Goal: Task Accomplishment & Management: Complete application form

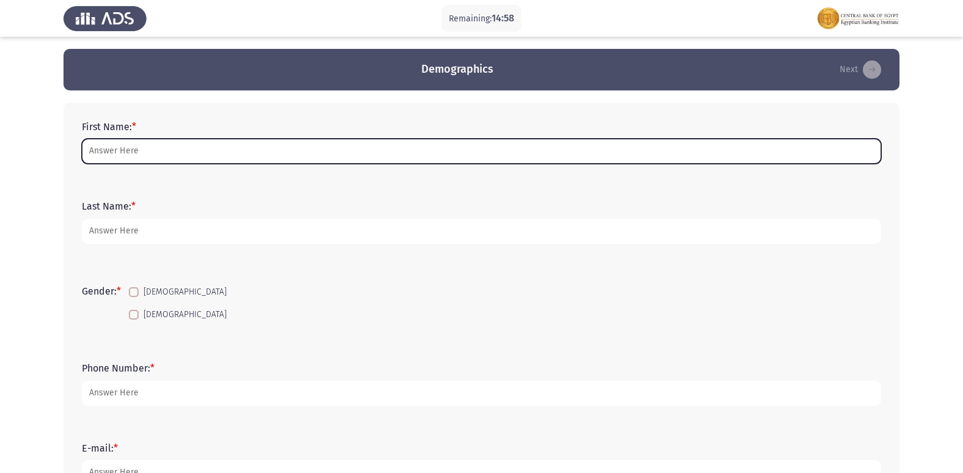
click at [140, 161] on input "First Name: *" at bounding box center [481, 151] width 799 height 25
click at [162, 152] on input "First Name: *" at bounding box center [481, 151] width 799 height 25
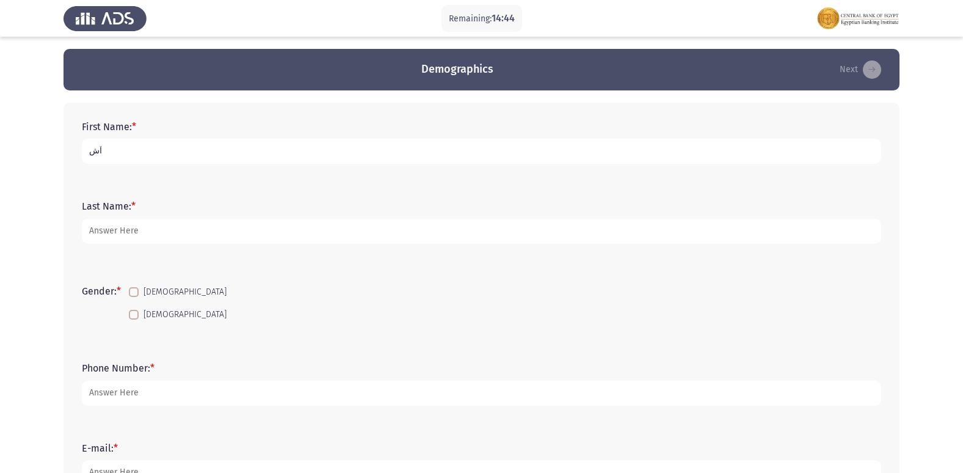
type input "آ"
type input "[PERSON_NAME] [PERSON_NAME]"
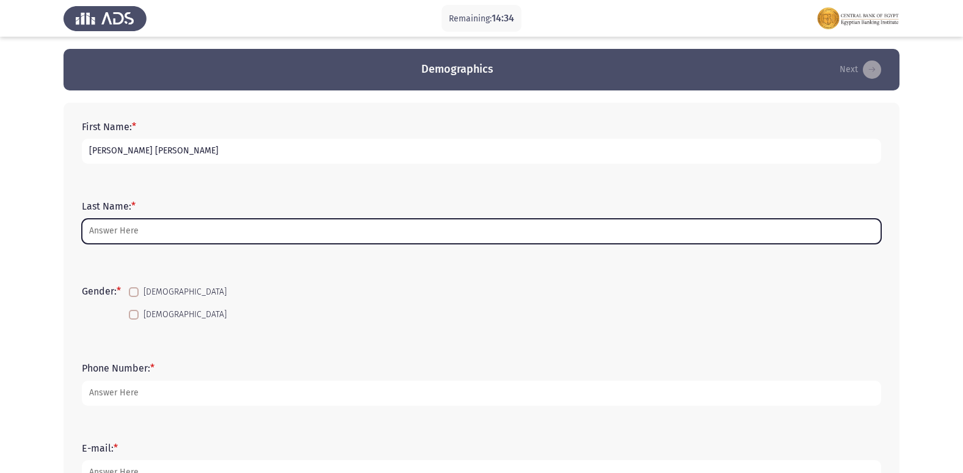
click at [215, 223] on input "Last Name: *" at bounding box center [481, 231] width 799 height 25
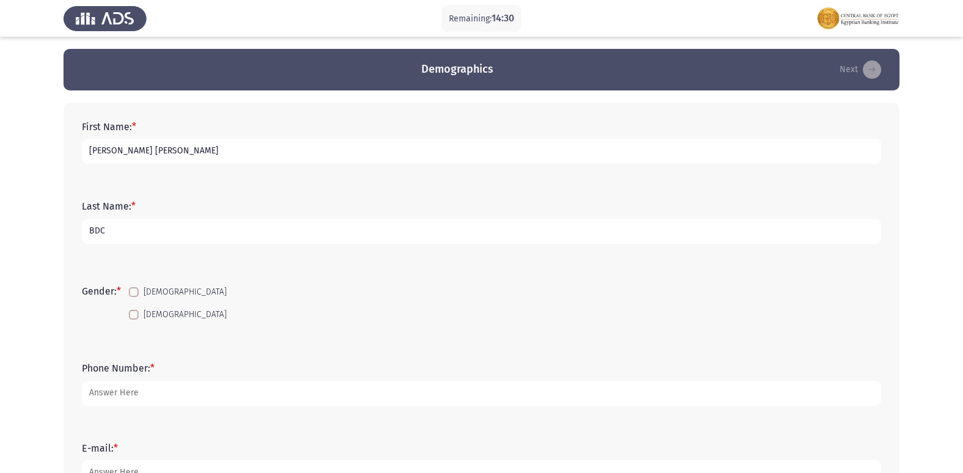
scroll to position [61, 0]
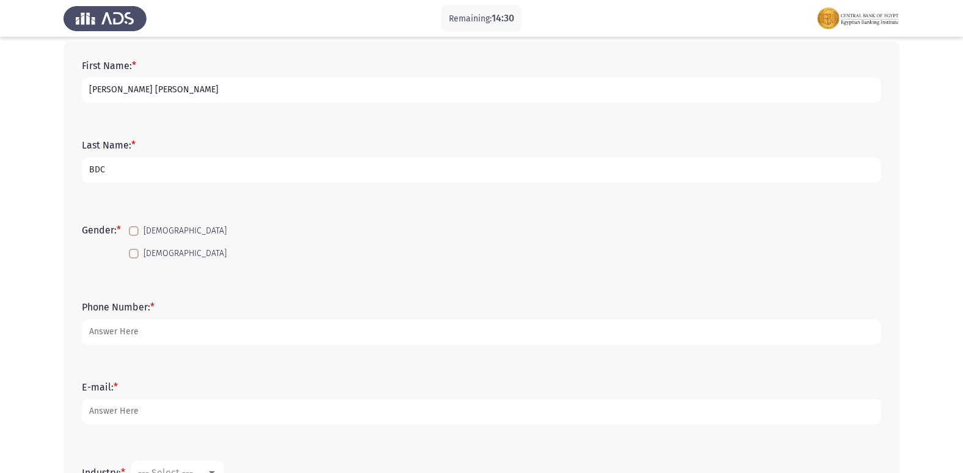
type input "BDC"
click at [137, 232] on span at bounding box center [134, 231] width 10 height 10
click at [134, 236] on input "[DEMOGRAPHIC_DATA]" at bounding box center [133, 236] width 1 height 1
checkbox input "true"
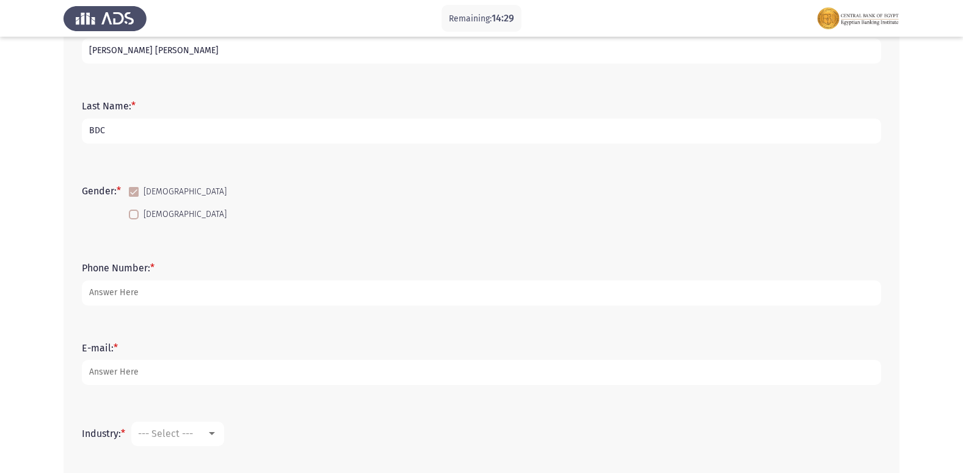
scroll to position [122, 0]
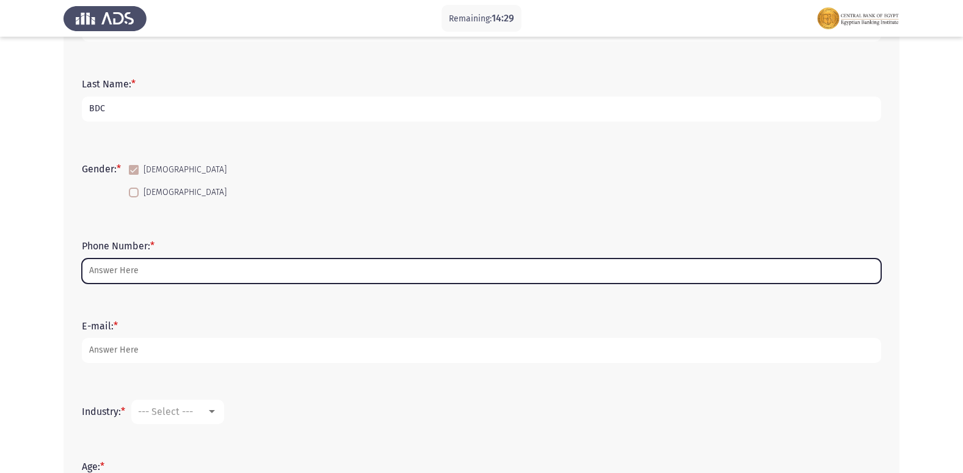
click at [144, 268] on input "Phone Number: *" at bounding box center [481, 270] width 799 height 25
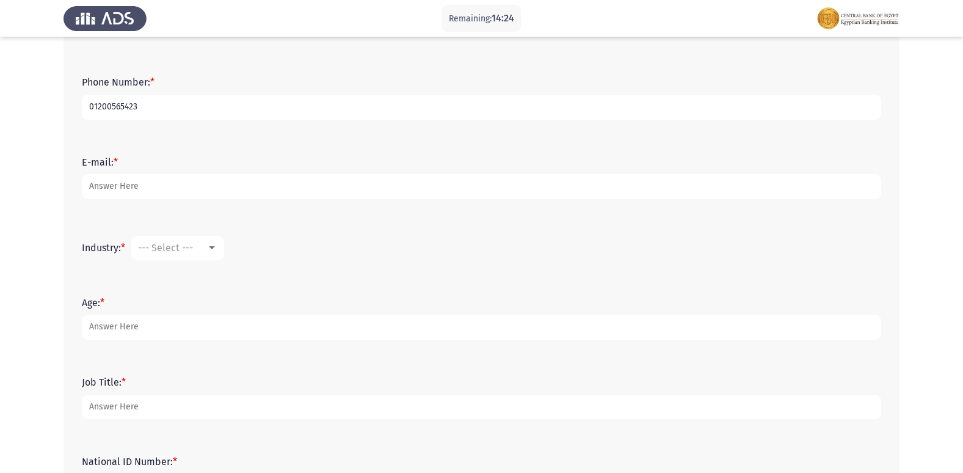
scroll to position [305, 0]
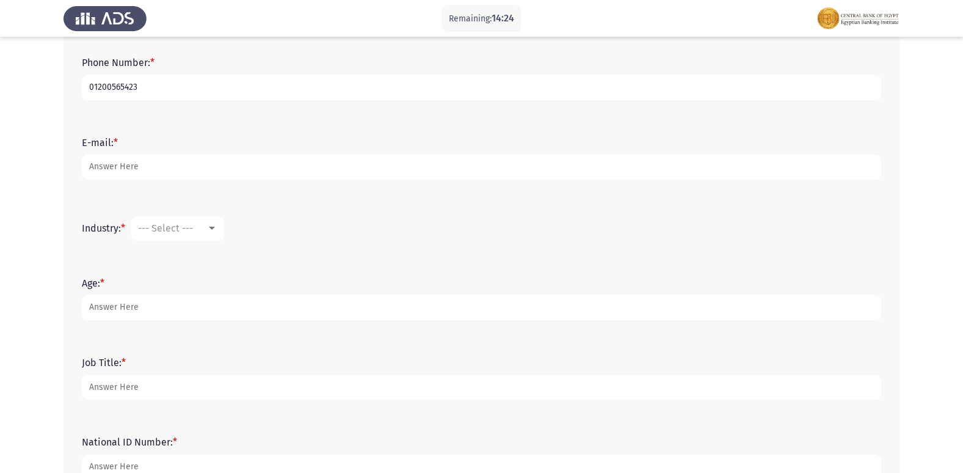
type input "01200565423"
click at [106, 147] on label "E-mail: *" at bounding box center [100, 143] width 36 height 12
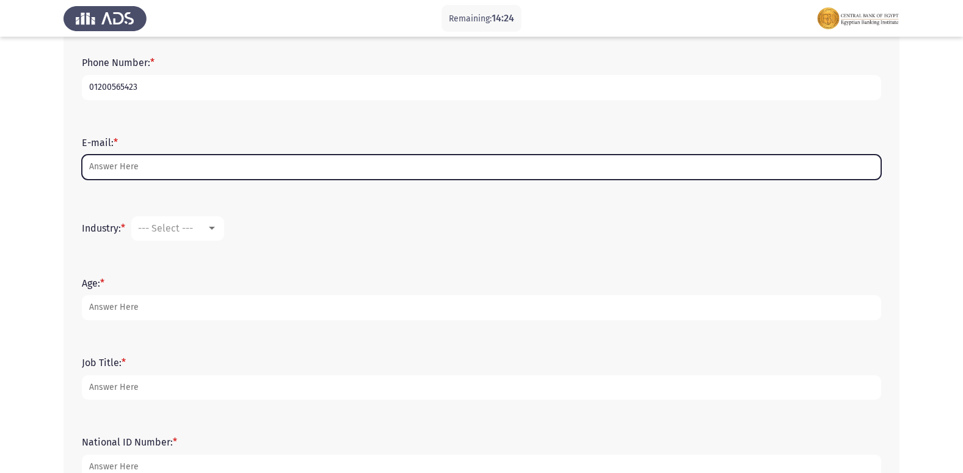
click at [106, 154] on input "E-mail: *" at bounding box center [481, 166] width 799 height 25
click at [106, 161] on input "E-mail: *" at bounding box center [481, 166] width 799 height 25
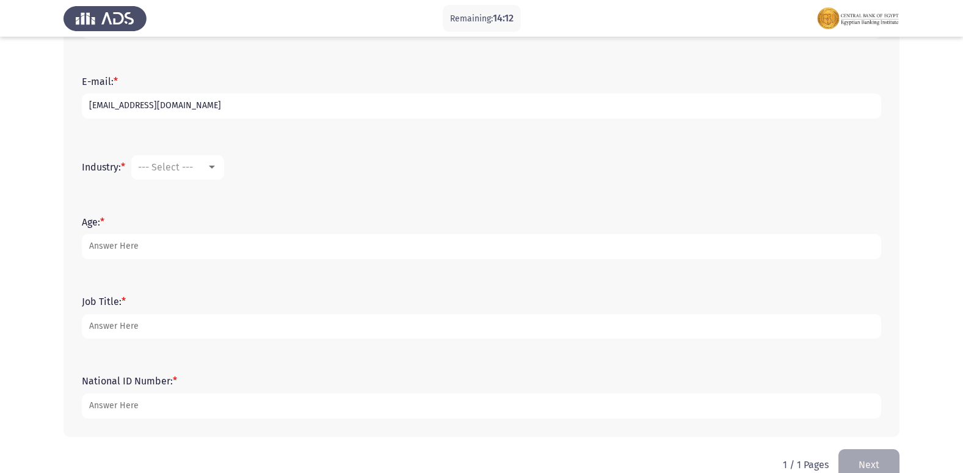
type input "[EMAIL_ADDRESS][DOMAIN_NAME]"
click at [180, 167] on span "--- Select ---" at bounding box center [165, 167] width 55 height 12
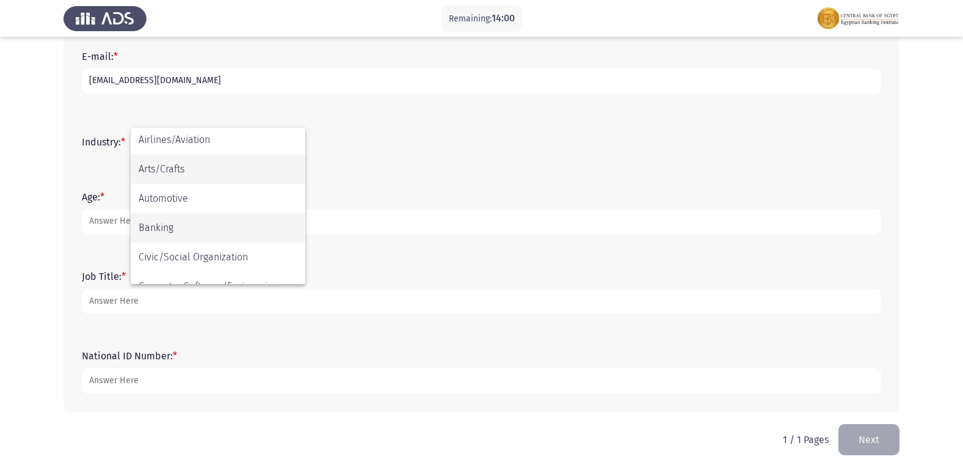
scroll to position [81, 0]
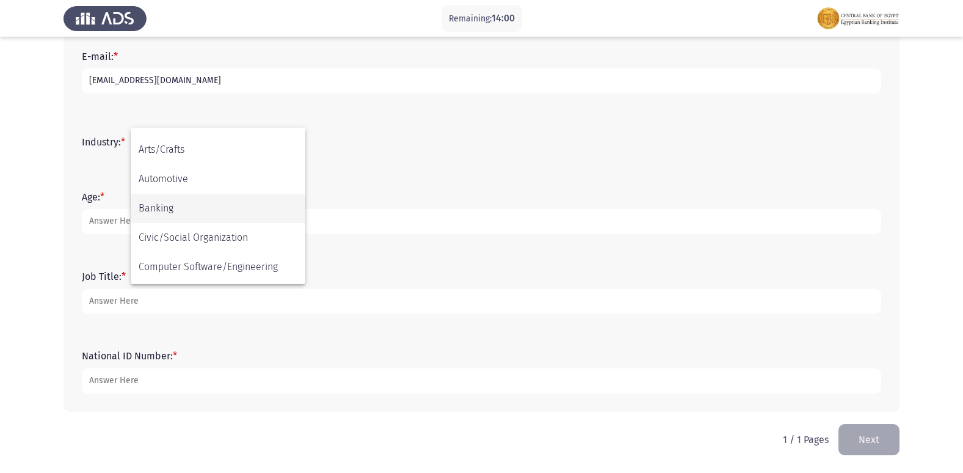
click at [169, 203] on span "Banking" at bounding box center [218, 208] width 159 height 29
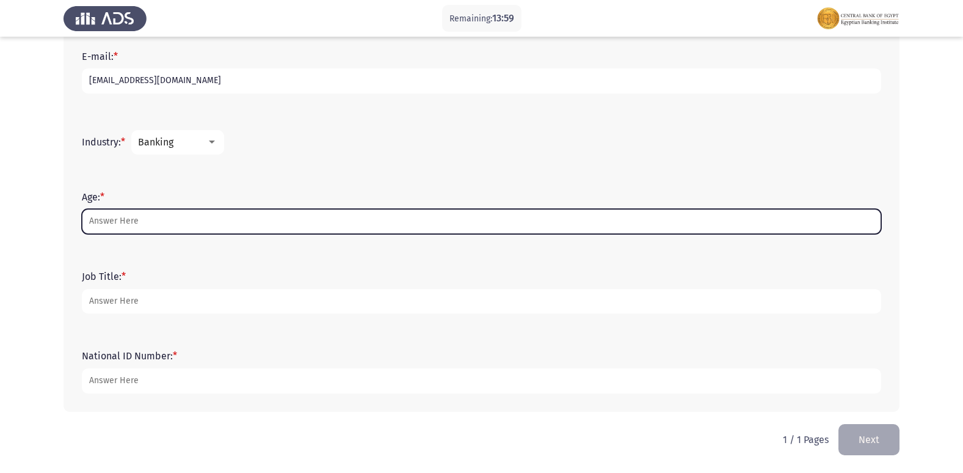
click at [115, 219] on input "Age: *" at bounding box center [481, 221] width 799 height 25
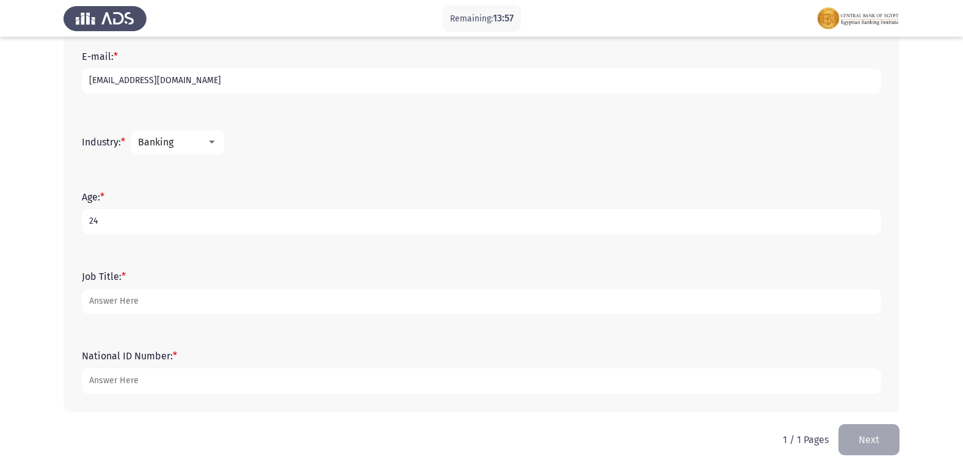
type input "24"
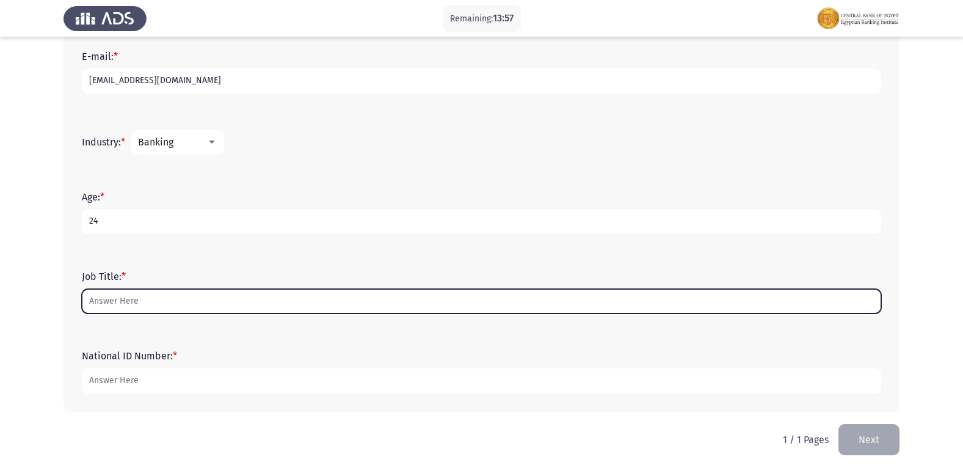
click at [112, 306] on input "Job Title: *" at bounding box center [481, 301] width 799 height 25
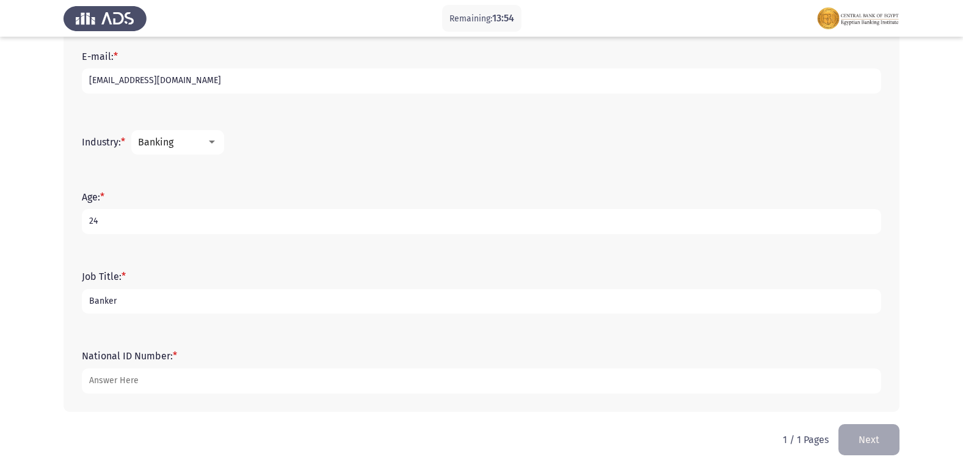
type input "Banker"
drag, startPoint x: 247, startPoint y: 394, endPoint x: 248, endPoint y: 386, distance: 7.4
click at [247, 393] on div "National ID Number: *" at bounding box center [481, 371] width 811 height 55
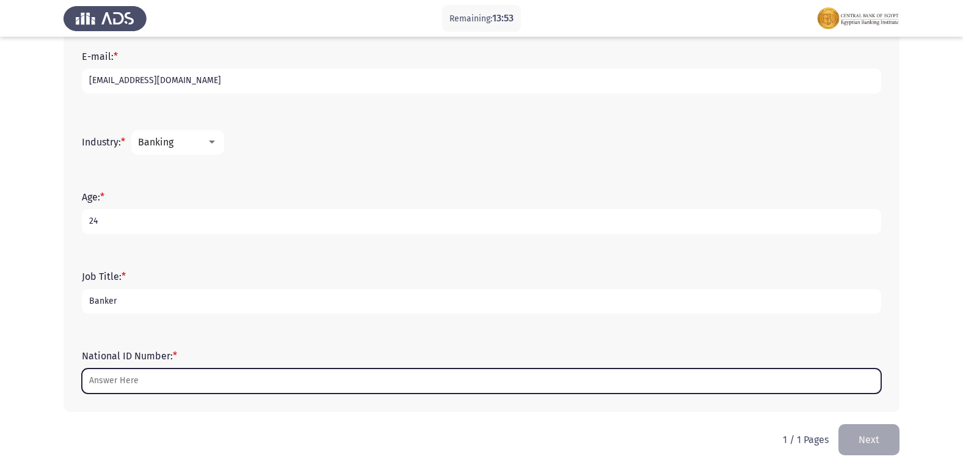
click at [250, 385] on input "National ID Number: *" at bounding box center [481, 380] width 799 height 25
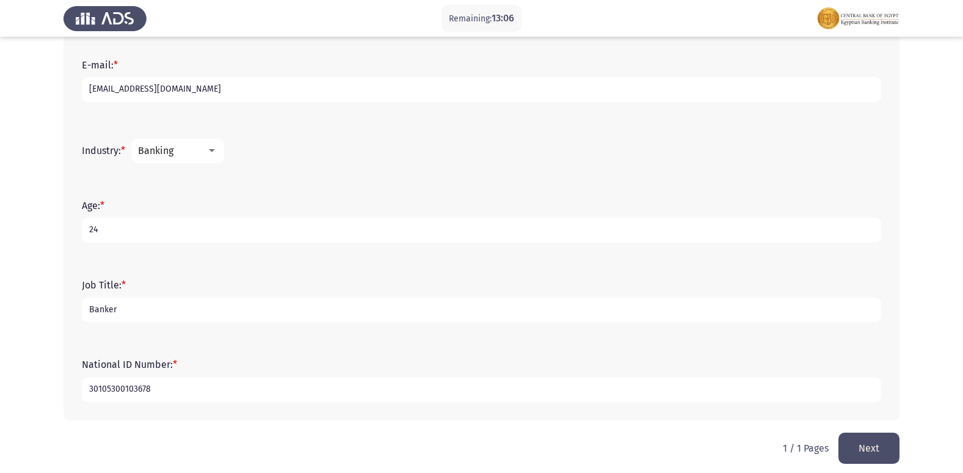
scroll to position [391, 0]
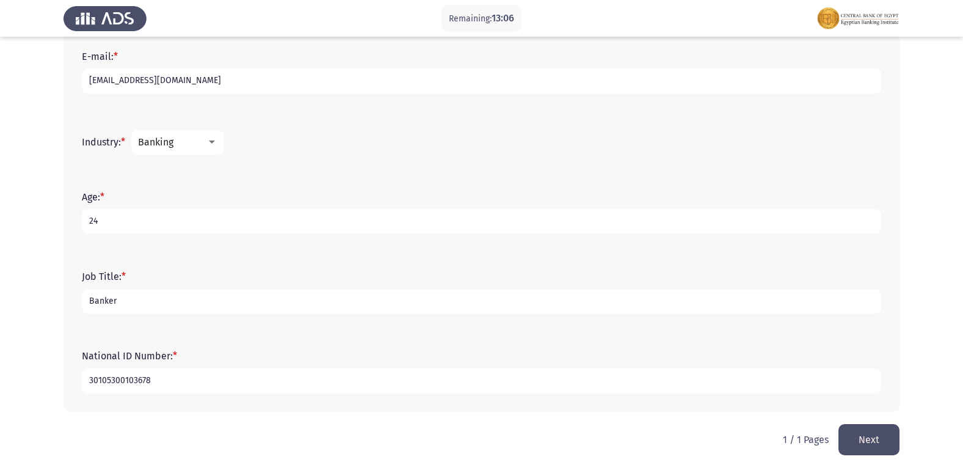
type input "30105300103678"
click at [867, 436] on button "Next" at bounding box center [868, 439] width 61 height 31
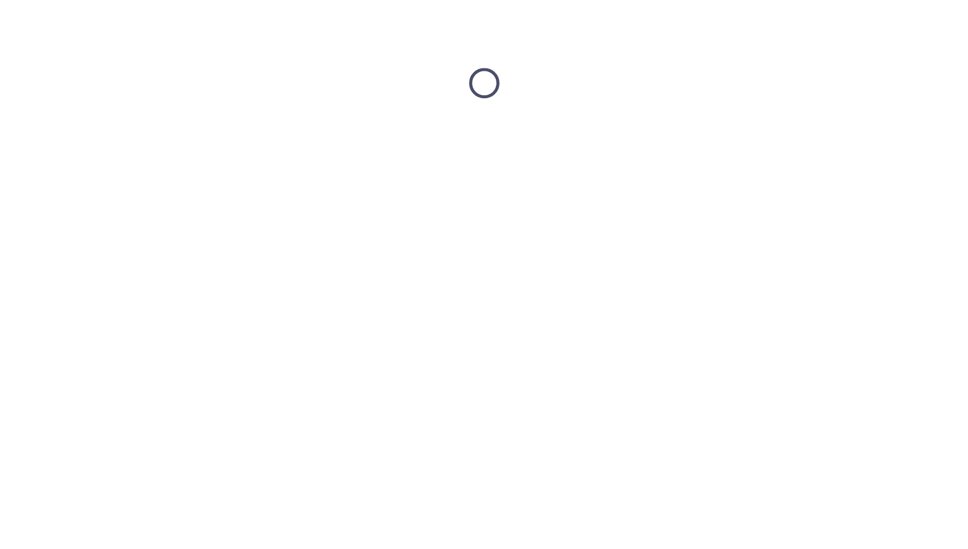
scroll to position [0, 0]
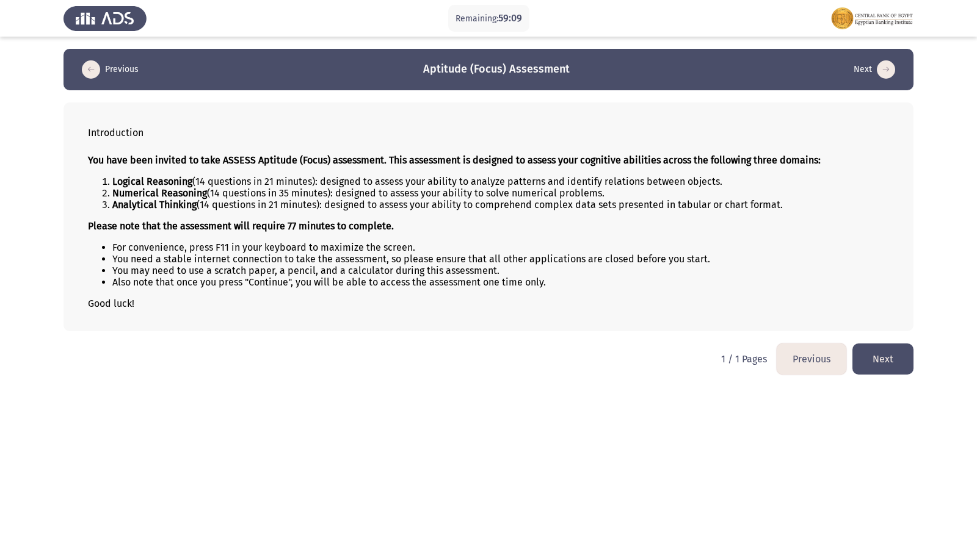
click at [879, 351] on button "Next" at bounding box center [882, 359] width 61 height 31
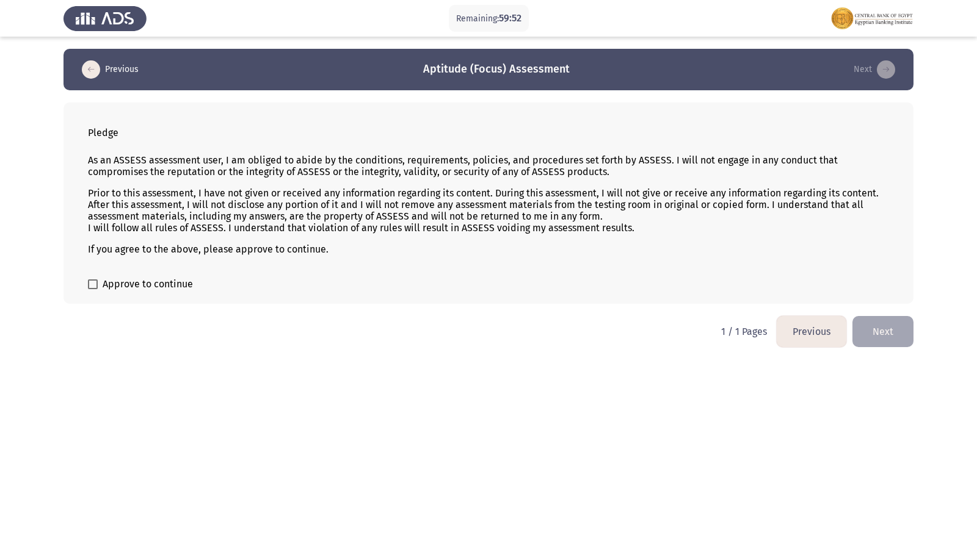
click at [126, 267] on div "Pledge As an ASSESS assessment user, I am obliged to abide by the conditions, r…" at bounding box center [488, 203] width 850 height 201
click at [129, 285] on span "Approve to continue" at bounding box center [148, 284] width 90 height 15
click at [93, 289] on input "Approve to continue" at bounding box center [92, 289] width 1 height 1
checkbox input "true"
click at [136, 277] on div "Pledge As an ASSESS assessment user, I am obliged to abide by the conditions, r…" at bounding box center [488, 203] width 850 height 201
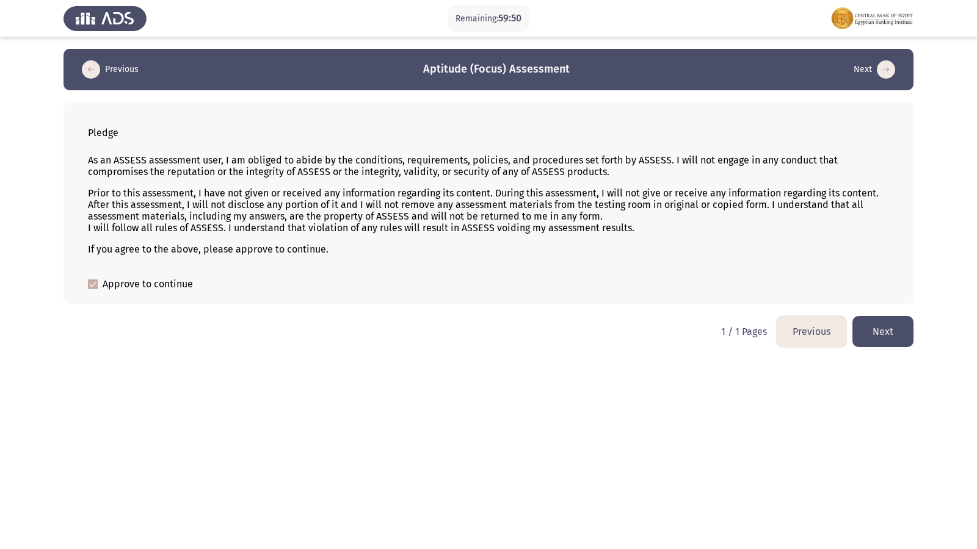
click at [889, 325] on button "Next" at bounding box center [882, 331] width 61 height 31
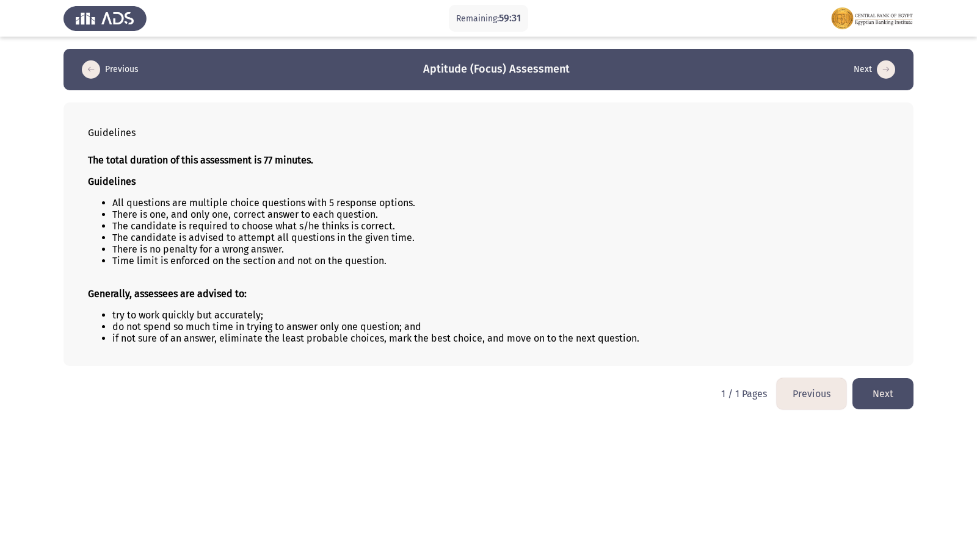
click at [876, 386] on button "Next" at bounding box center [882, 393] width 61 height 31
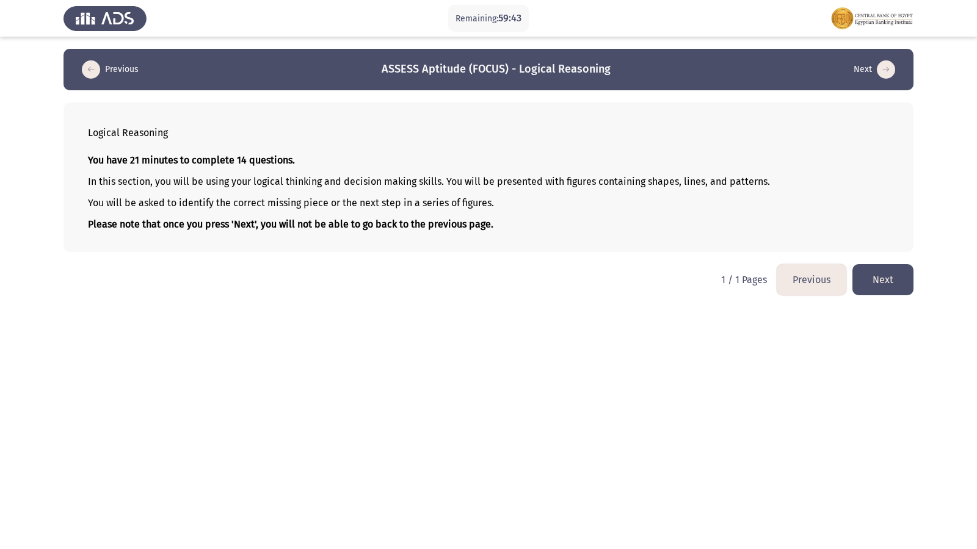
click at [869, 270] on button "Next" at bounding box center [882, 279] width 61 height 31
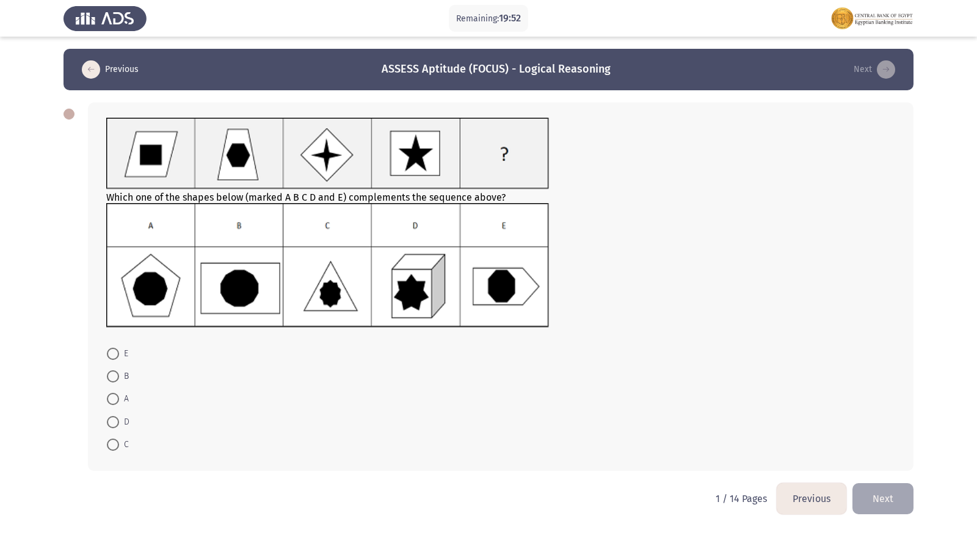
click at [241, 270] on img at bounding box center [327, 265] width 443 height 125
click at [107, 380] on span at bounding box center [113, 377] width 12 height 12
click at [107, 380] on input "B" at bounding box center [113, 377] width 12 height 12
radio input "true"
click at [869, 472] on button "Next" at bounding box center [882, 498] width 61 height 31
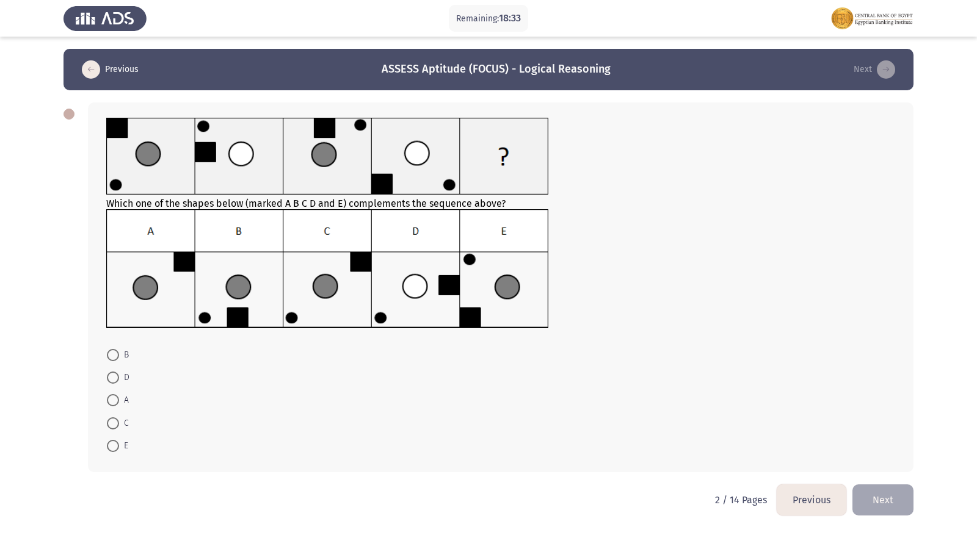
click at [114, 422] on span at bounding box center [113, 424] width 12 height 12
click at [114, 422] on input "C" at bounding box center [113, 424] width 12 height 12
radio input "true"
click at [894, 472] on button "Next" at bounding box center [882, 499] width 61 height 31
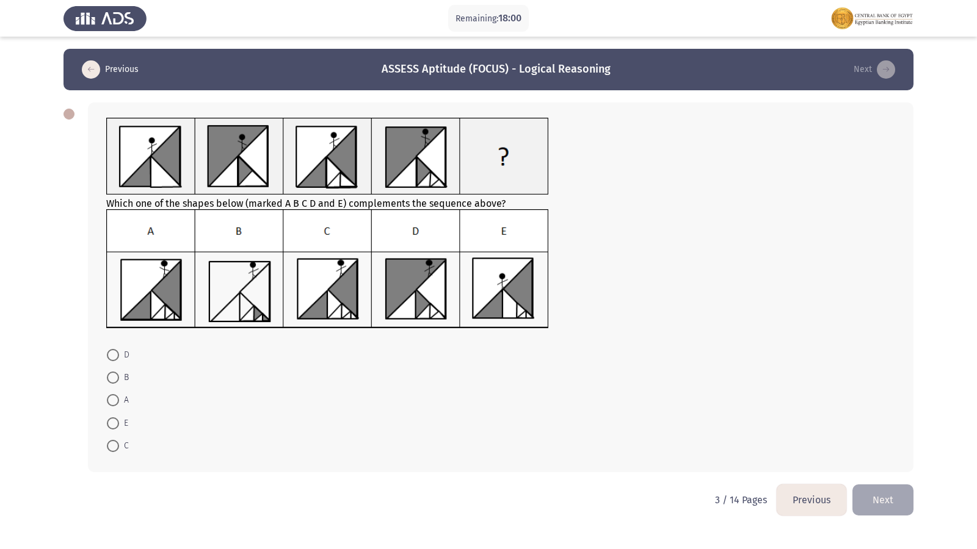
click at [111, 457] on mat-radio-button "C" at bounding box center [118, 446] width 38 height 23
click at [110, 446] on span at bounding box center [113, 446] width 12 height 12
click at [110, 446] on input "C" at bounding box center [113, 446] width 12 height 12
radio input "true"
click at [857, 472] on button "Next" at bounding box center [882, 499] width 61 height 31
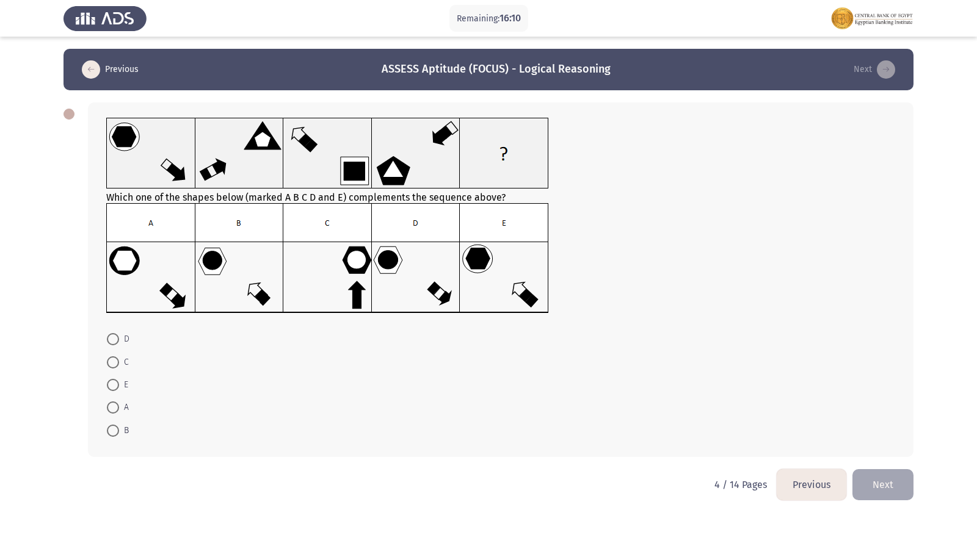
click at [112, 407] on span at bounding box center [113, 408] width 12 height 12
click at [112, 407] on input "A" at bounding box center [113, 408] width 12 height 12
radio input "true"
click at [110, 333] on span at bounding box center [113, 339] width 12 height 12
click at [110, 333] on input "D" at bounding box center [113, 339] width 12 height 12
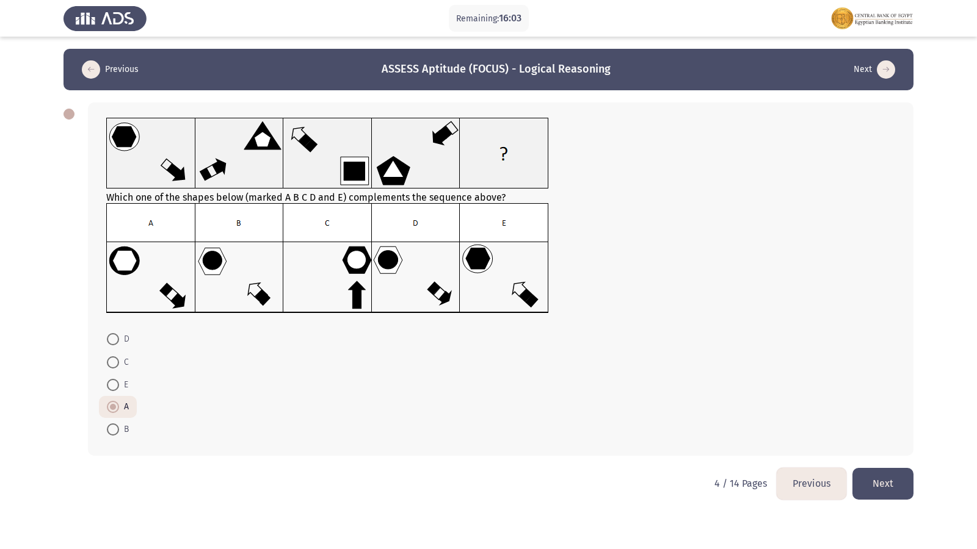
radio input "true"
click at [878, 472] on button "Next" at bounding box center [882, 483] width 61 height 31
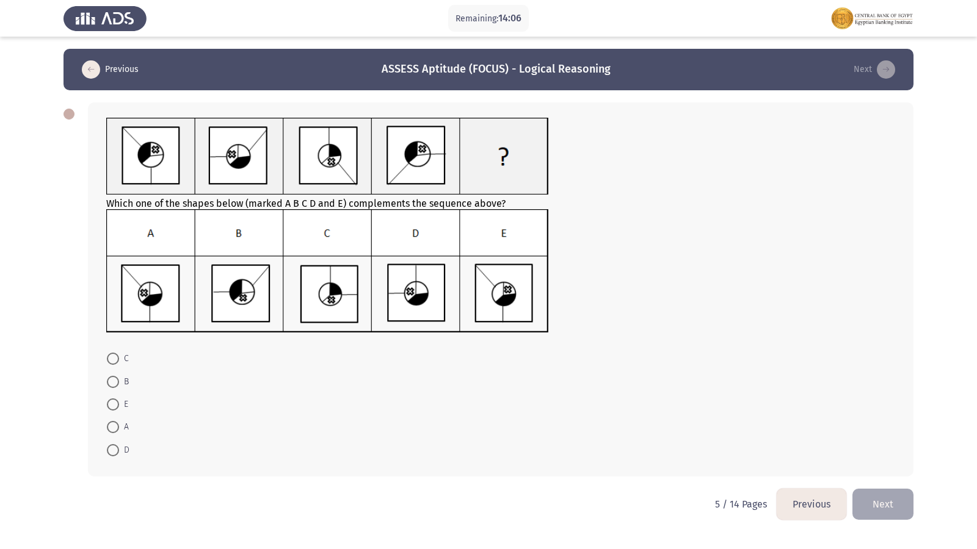
click at [107, 431] on span at bounding box center [113, 427] width 12 height 12
click at [107, 431] on input "A" at bounding box center [113, 427] width 12 height 12
radio input "true"
click at [882, 472] on button "Next" at bounding box center [882, 503] width 61 height 31
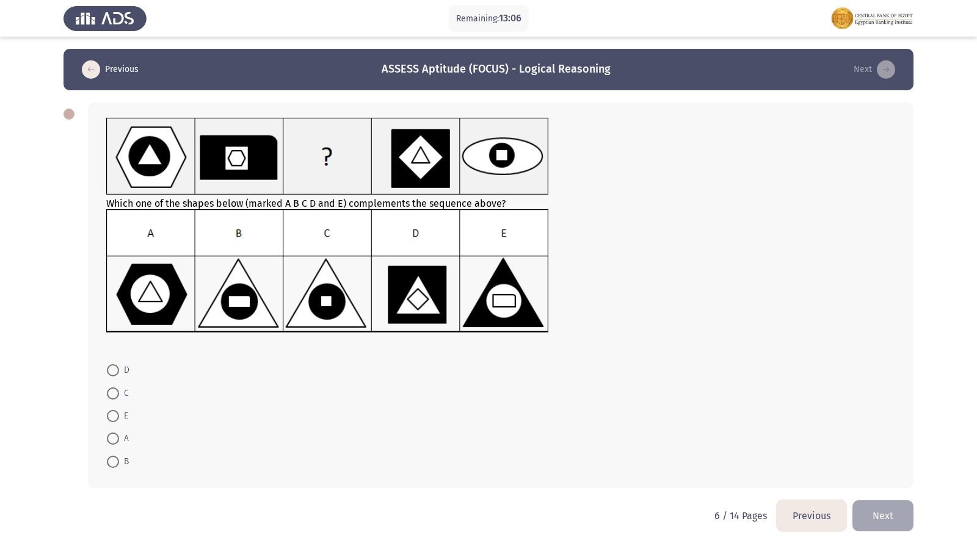
click at [117, 455] on label "B" at bounding box center [118, 462] width 22 height 15
click at [117, 456] on input "B" at bounding box center [113, 462] width 12 height 12
radio input "true"
click at [902, 472] on button "Next" at bounding box center [882, 514] width 61 height 31
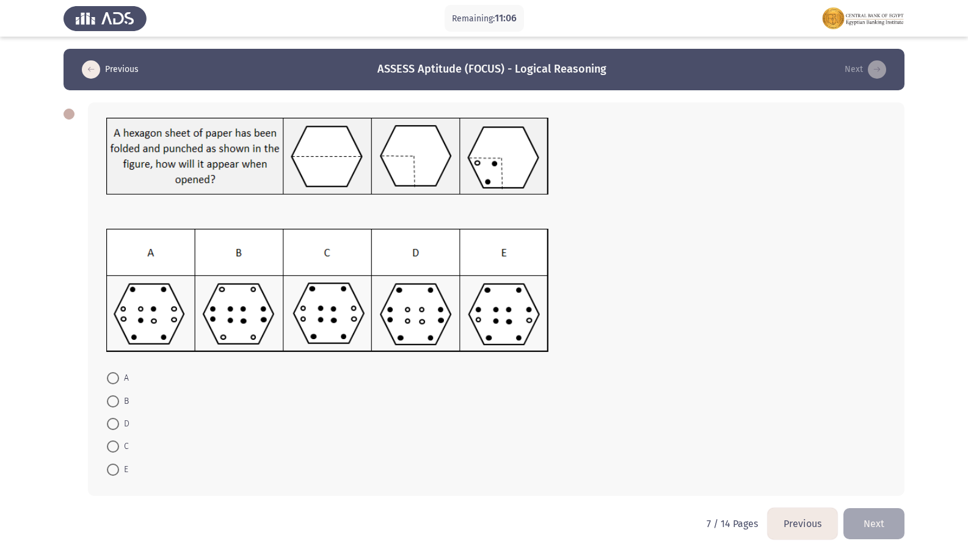
click at [107, 449] on span at bounding box center [113, 447] width 12 height 12
click at [107, 449] on input "C" at bounding box center [113, 447] width 12 height 12
radio input "true"
click at [882, 472] on button "Next" at bounding box center [873, 522] width 61 height 31
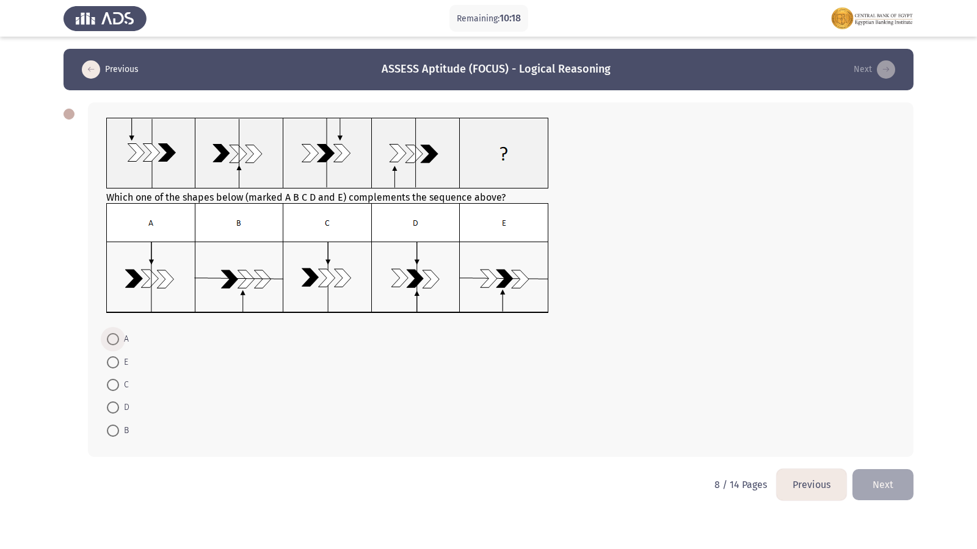
click at [115, 341] on span at bounding box center [113, 339] width 12 height 12
click at [115, 341] on input "A" at bounding box center [113, 339] width 12 height 12
radio input "true"
click at [114, 388] on span at bounding box center [113, 384] width 12 height 12
click at [114, 388] on input "C" at bounding box center [113, 384] width 12 height 12
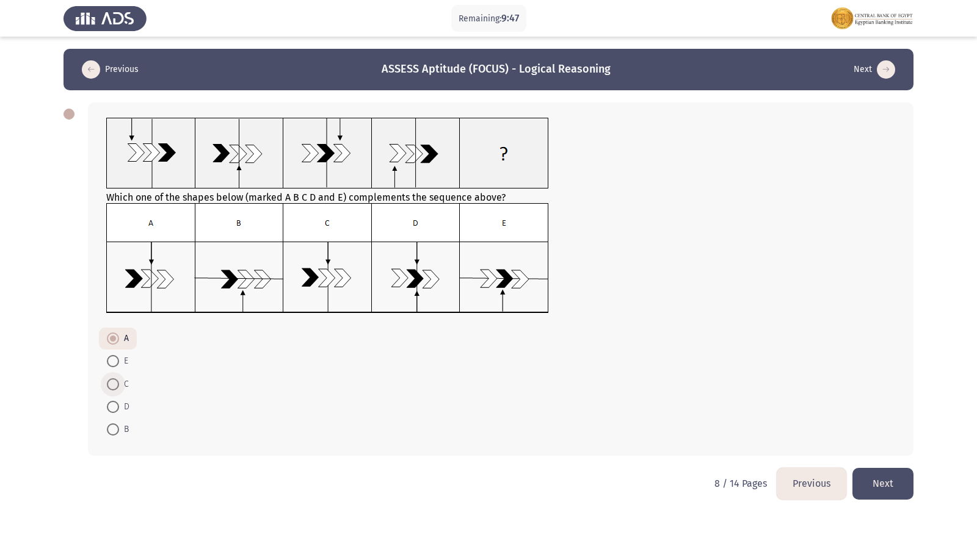
radio input "true"
click at [905, 472] on button "Next" at bounding box center [882, 483] width 61 height 31
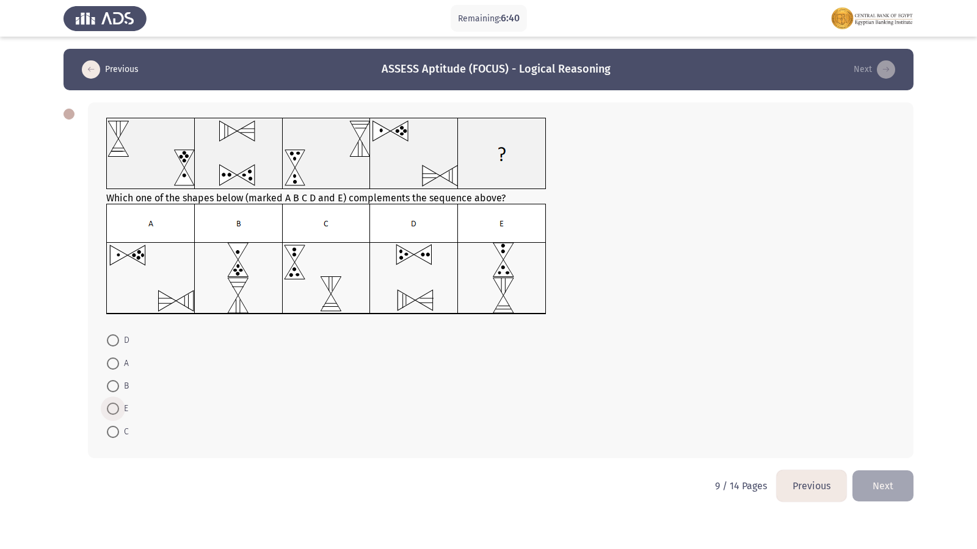
click at [113, 413] on span at bounding box center [113, 409] width 12 height 12
click at [113, 413] on input "E" at bounding box center [113, 409] width 12 height 12
radio input "true"
click at [894, 472] on button "Next" at bounding box center [882, 484] width 61 height 31
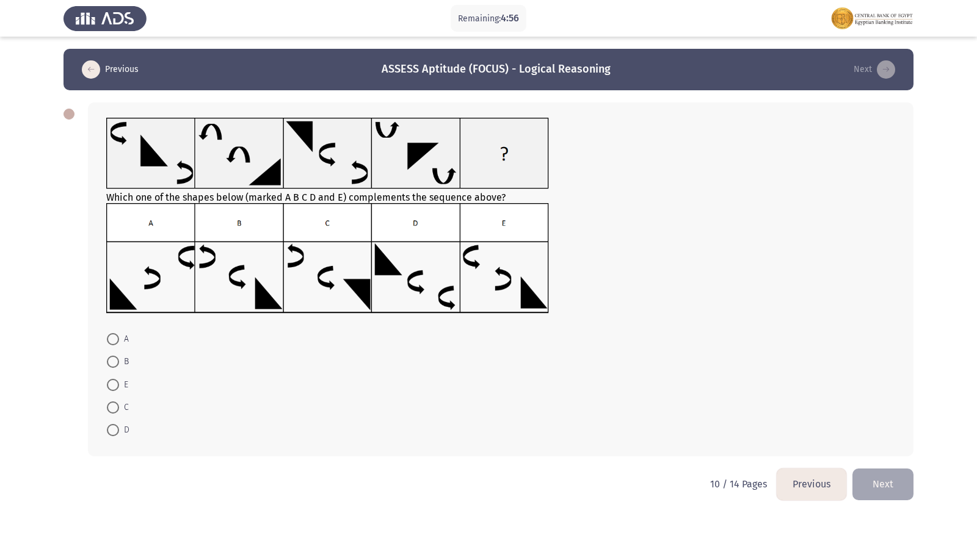
click at [114, 391] on label "E" at bounding box center [117, 385] width 21 height 15
click at [114, 391] on input "E" at bounding box center [113, 385] width 12 height 12
radio input "true"
click at [871, 472] on button "Next" at bounding box center [882, 483] width 61 height 31
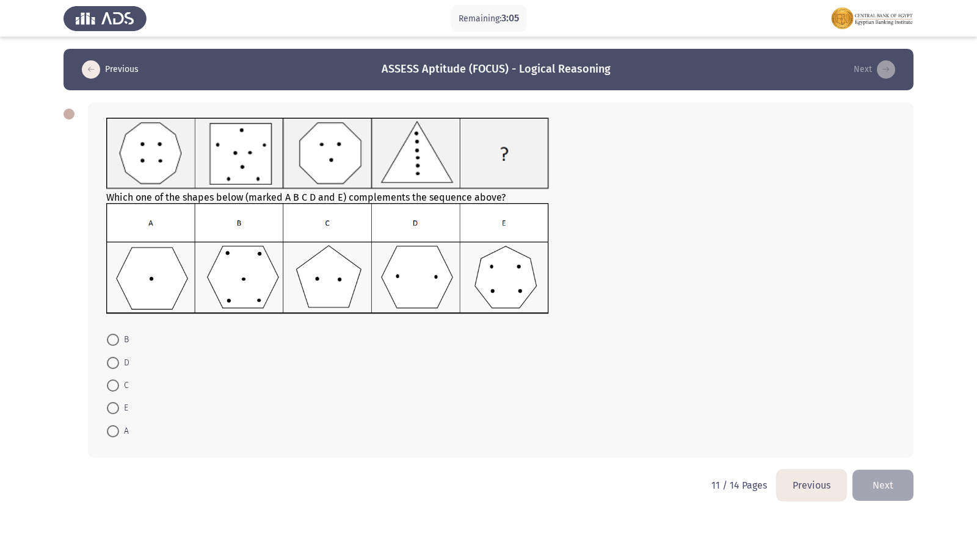
click at [110, 387] on span at bounding box center [113, 386] width 12 height 12
click at [110, 387] on input "C" at bounding box center [113, 386] width 12 height 12
radio input "true"
click at [888, 472] on button "Next" at bounding box center [882, 484] width 61 height 31
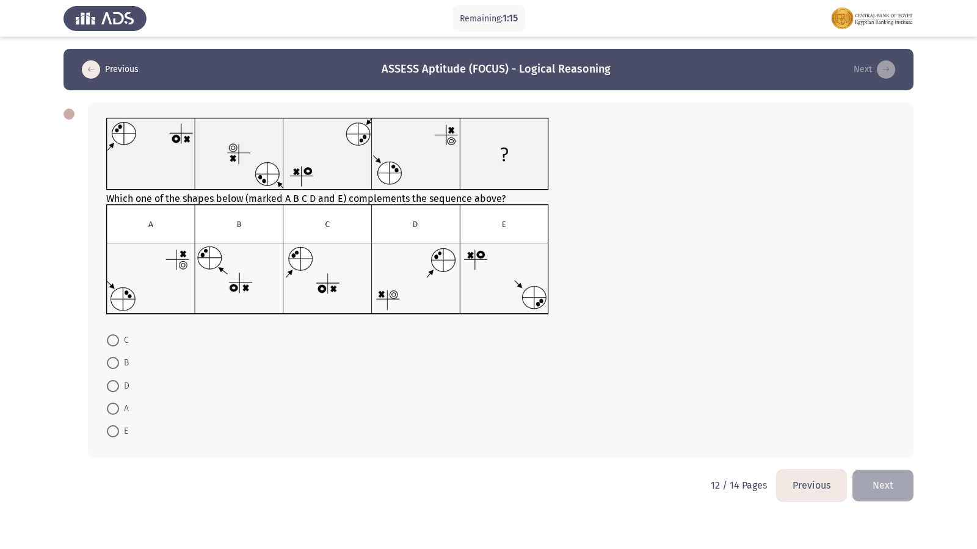
click at [110, 331] on mat-radio-button "C" at bounding box center [118, 340] width 38 height 23
click at [119, 345] on span "C" at bounding box center [124, 340] width 10 height 15
click at [119, 345] on input "C" at bounding box center [113, 341] width 12 height 12
radio input "true"
click at [861, 471] on button "Next" at bounding box center [882, 484] width 61 height 31
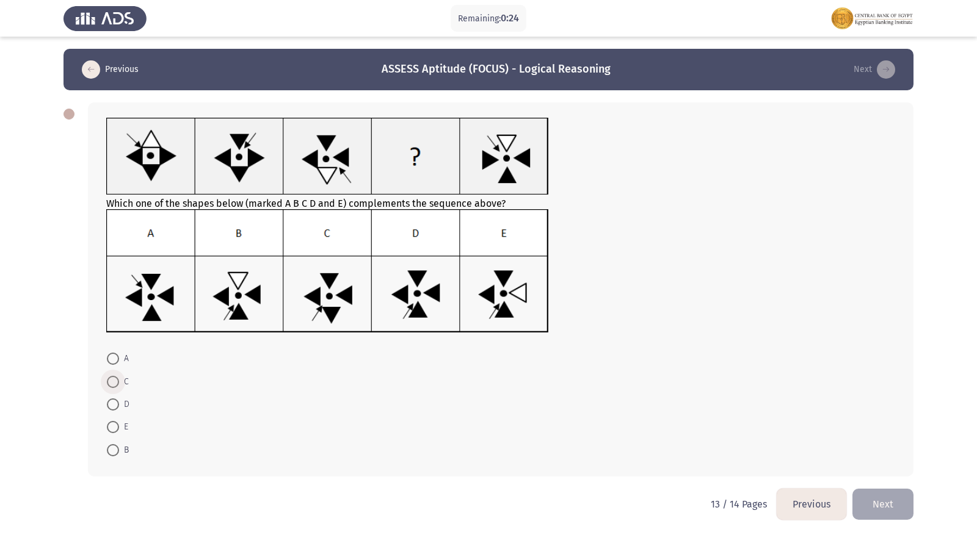
click at [110, 382] on span at bounding box center [113, 382] width 12 height 12
click at [110, 382] on input "C" at bounding box center [113, 382] width 12 height 12
radio input "true"
click at [910, 472] on button "Next" at bounding box center [882, 503] width 61 height 31
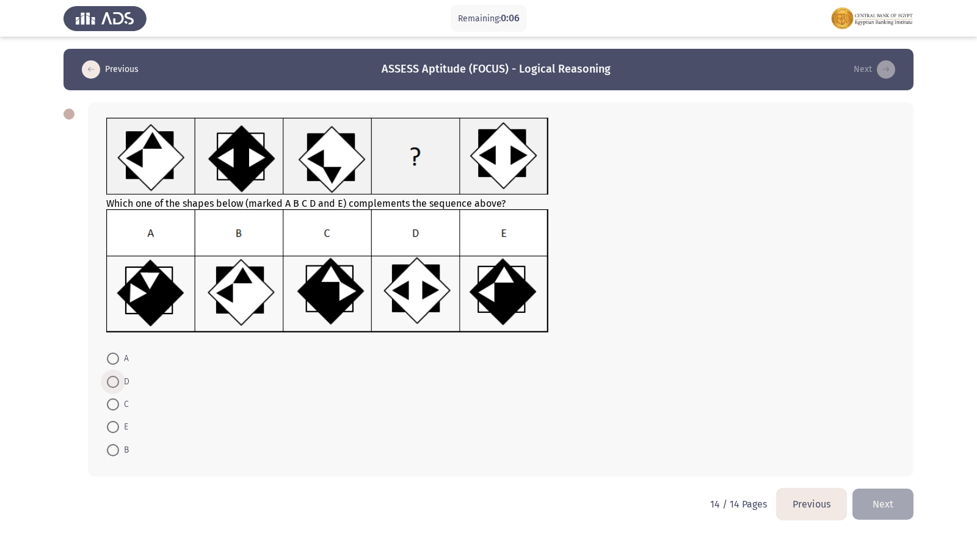
click at [110, 381] on span at bounding box center [113, 382] width 12 height 12
click at [110, 381] on input "D" at bounding box center [113, 382] width 12 height 12
radio input "true"
click at [902, 472] on button "Next" at bounding box center [882, 503] width 61 height 31
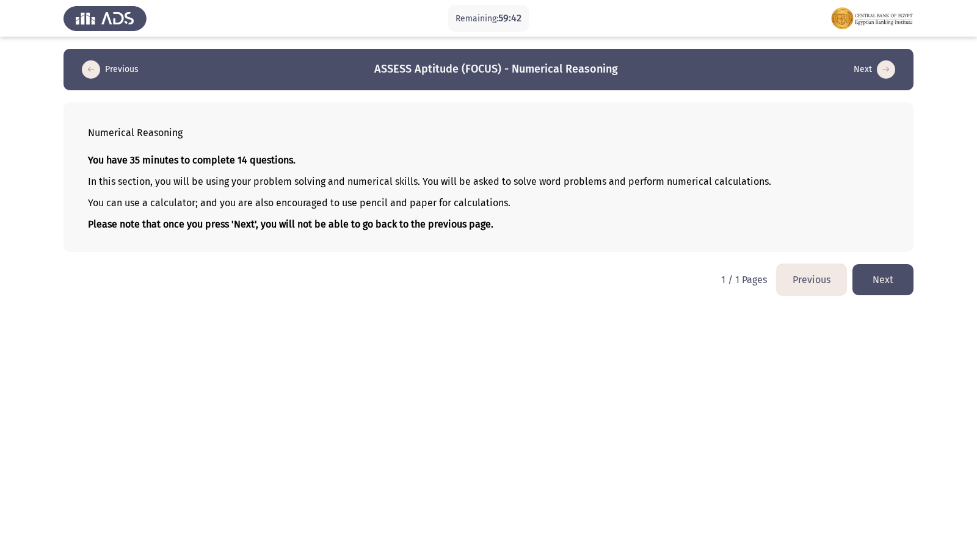
click at [881, 278] on button "Next" at bounding box center [882, 279] width 61 height 31
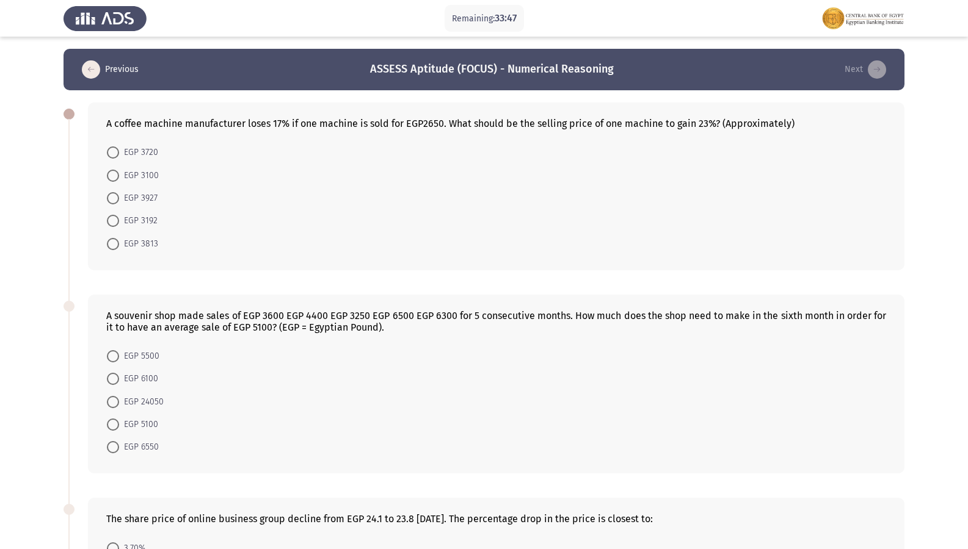
click at [106, 154] on mat-radio-button "EGP 3720" at bounding box center [132, 152] width 67 height 23
click at [113, 153] on span at bounding box center [113, 153] width 0 height 0
click at [112, 153] on input "EGP 3720" at bounding box center [113, 153] width 12 height 12
radio input "true"
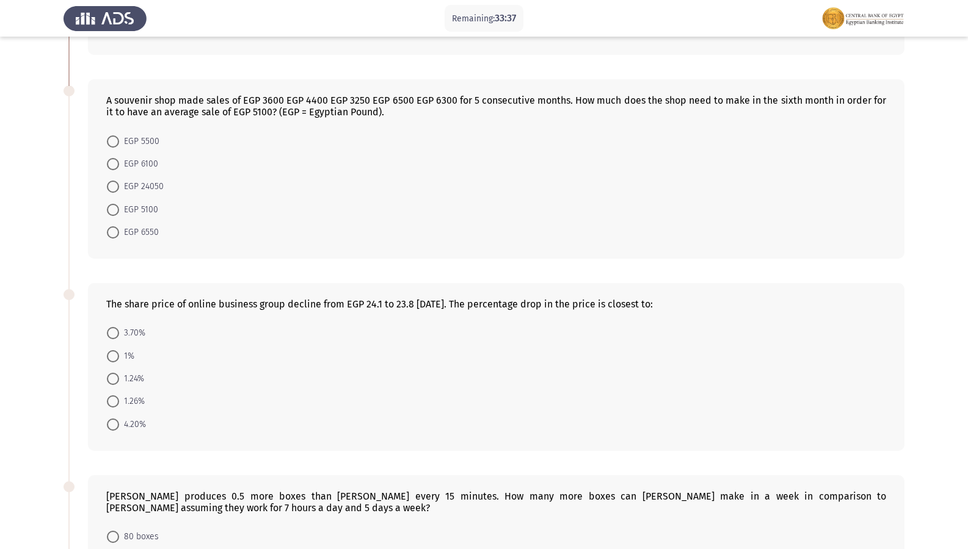
scroll to position [244, 0]
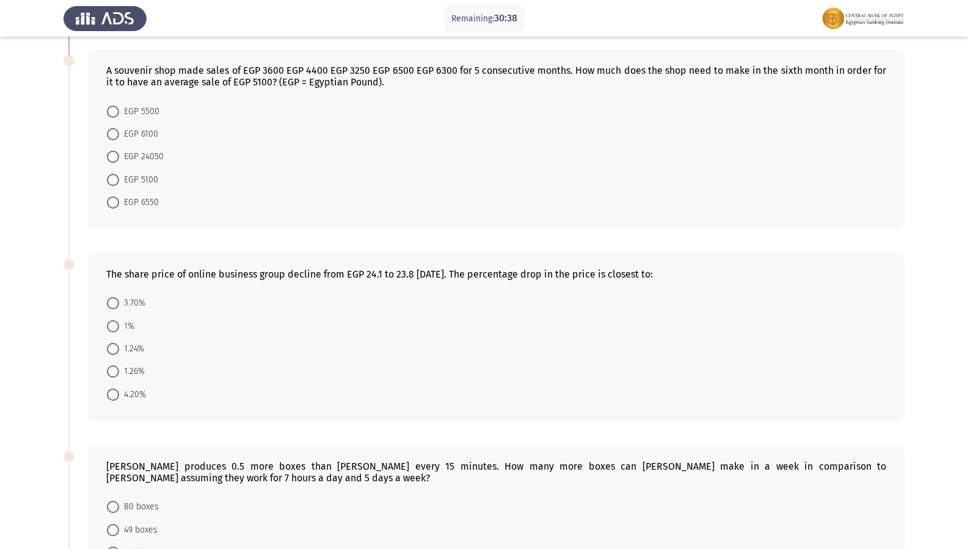
click at [123, 203] on span "EGP 6550" at bounding box center [139, 202] width 40 height 15
click at [119, 203] on input "EGP 6550" at bounding box center [113, 203] width 12 height 12
radio input "true"
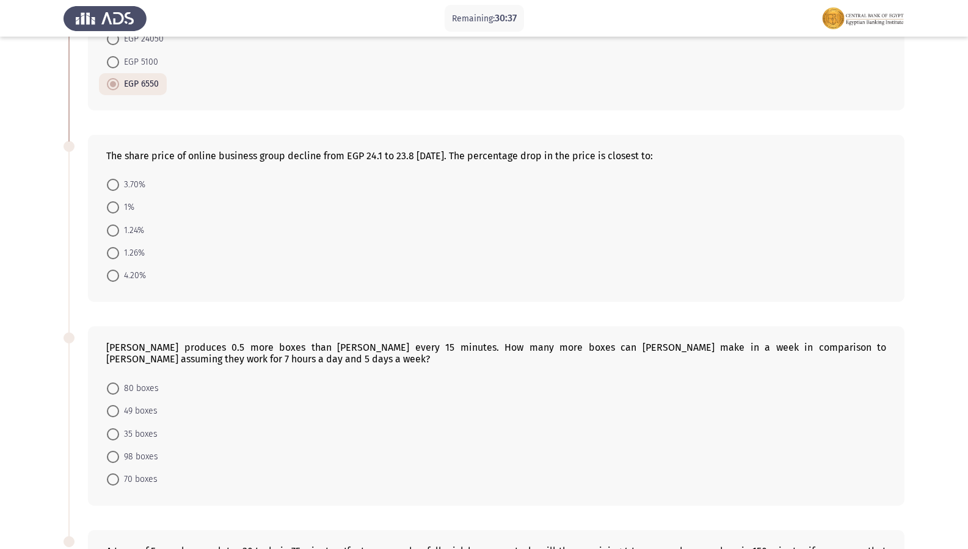
scroll to position [366, 0]
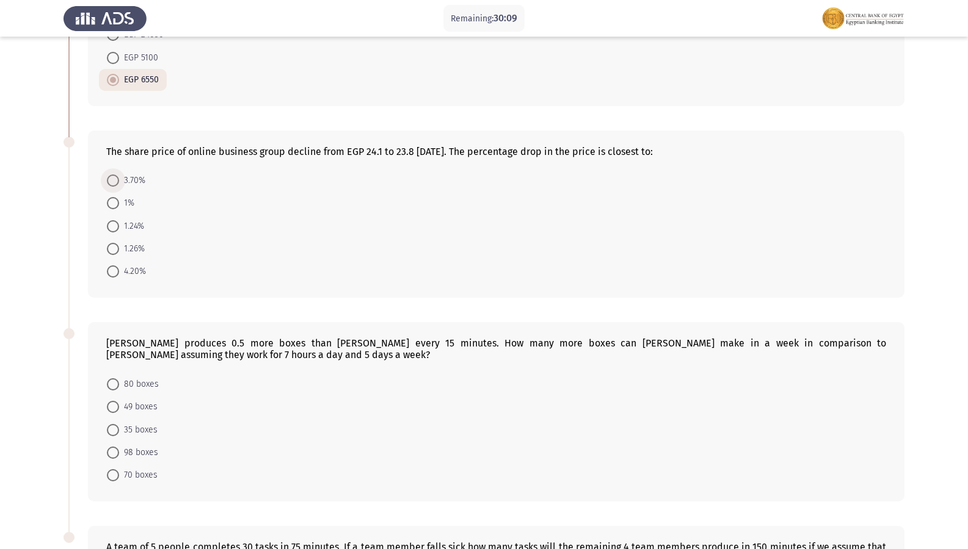
click at [114, 186] on span at bounding box center [113, 181] width 12 height 12
click at [114, 186] on input "3.70%" at bounding box center [113, 181] width 12 height 12
radio input "true"
click at [118, 219] on label "1.24%" at bounding box center [125, 225] width 37 height 15
click at [118, 219] on input "1.24%" at bounding box center [113, 225] width 12 height 12
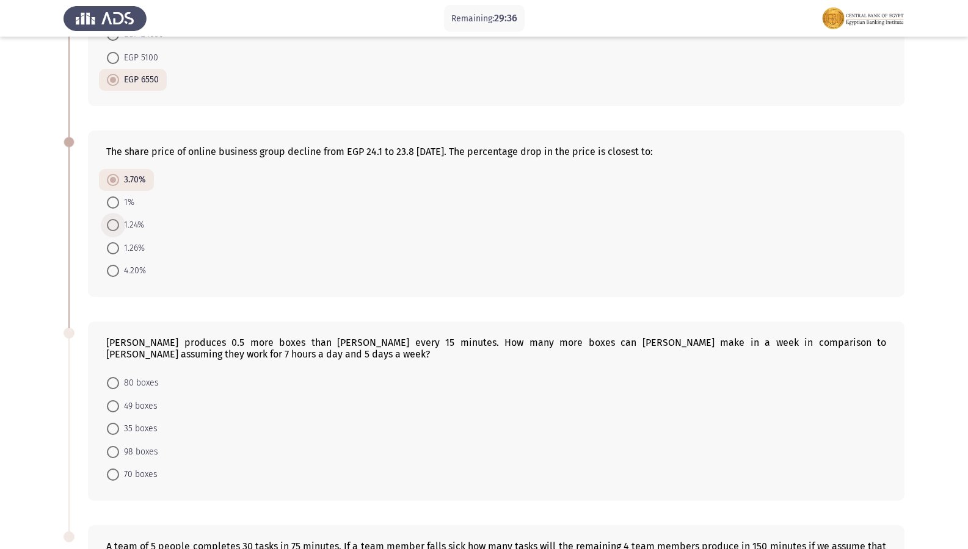
radio input "true"
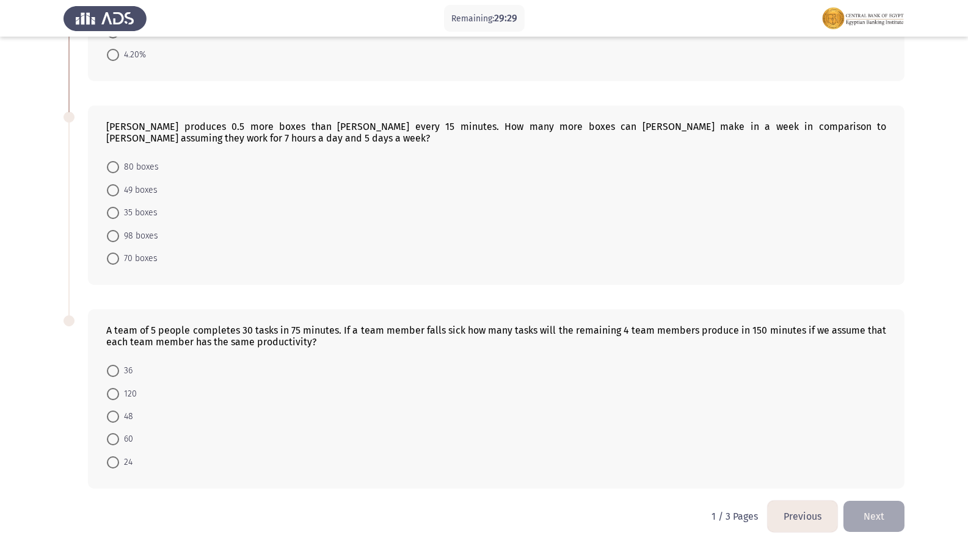
scroll to position [583, 0]
click at [111, 258] on span at bounding box center [113, 258] width 12 height 12
click at [111, 258] on input "70 boxes" at bounding box center [113, 258] width 12 height 12
radio input "true"
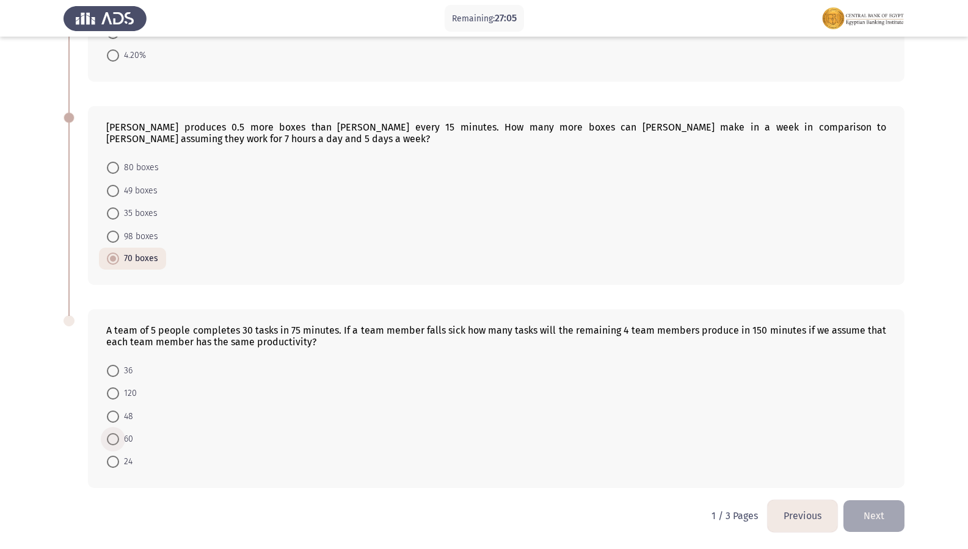
click at [109, 441] on span at bounding box center [113, 439] width 12 height 12
click at [109, 441] on input "60" at bounding box center [113, 439] width 12 height 12
radio input "true"
click at [117, 416] on span at bounding box center [113, 417] width 12 height 12
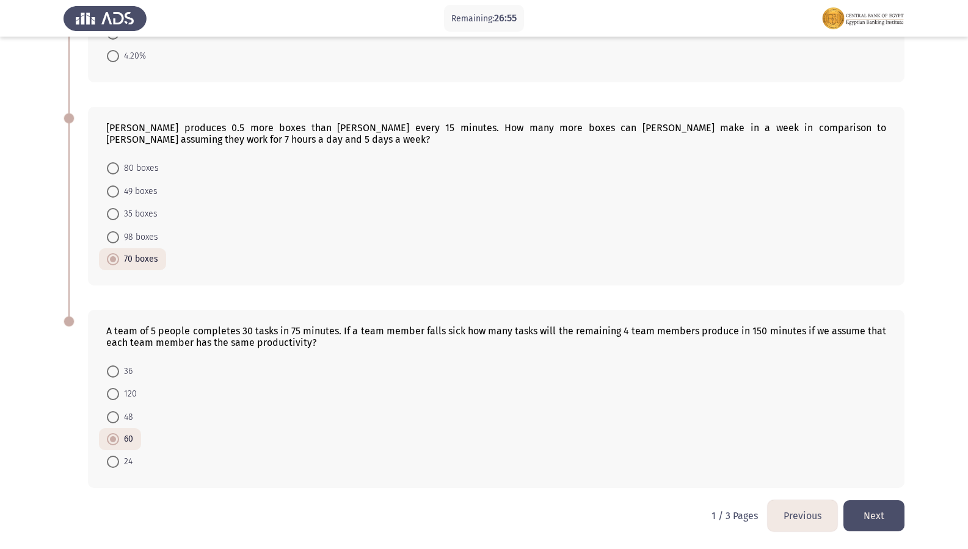
click at [117, 416] on input "48" at bounding box center [113, 417] width 12 height 12
radio input "true"
click at [859, 472] on button "Next" at bounding box center [873, 516] width 61 height 31
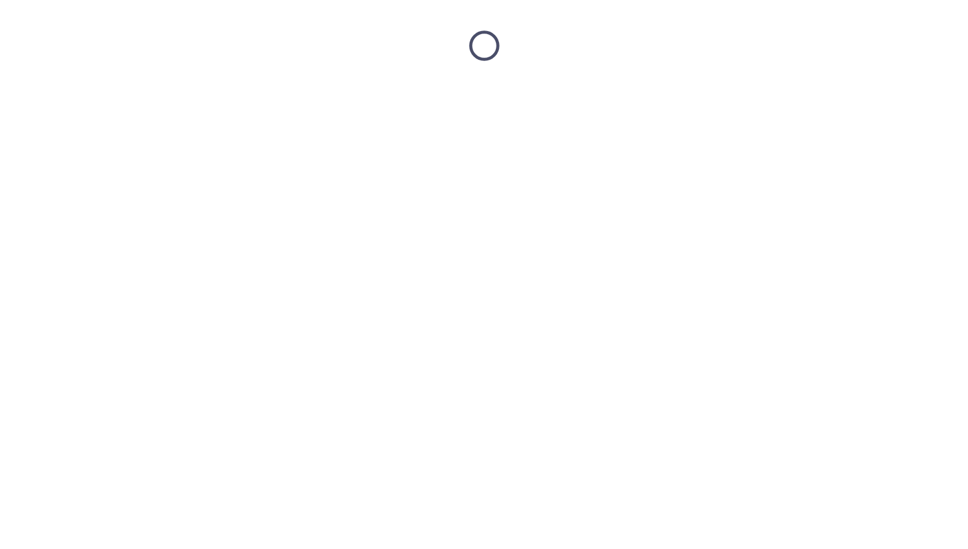
scroll to position [0, 0]
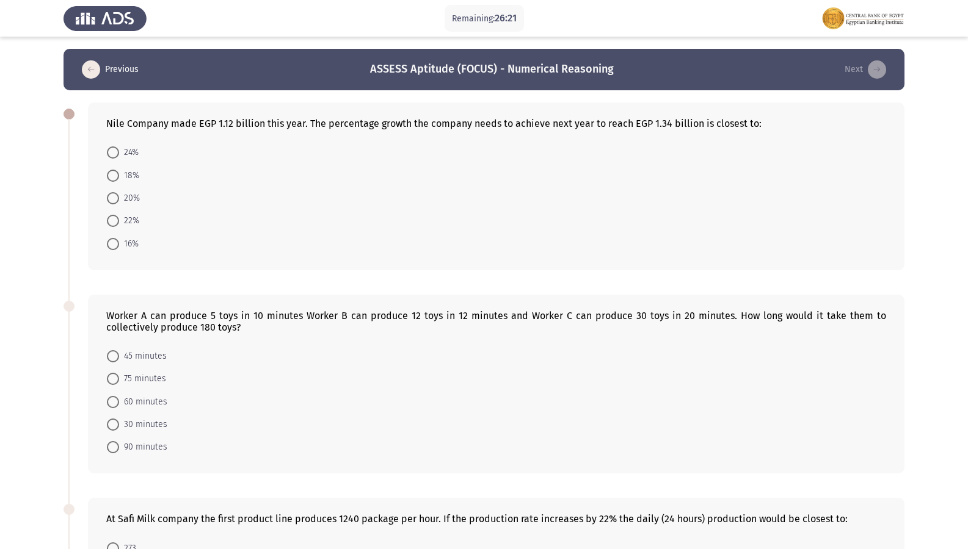
click at [117, 241] on span at bounding box center [113, 244] width 12 height 12
click at [117, 241] on input "16%" at bounding box center [113, 244] width 12 height 12
radio input "true"
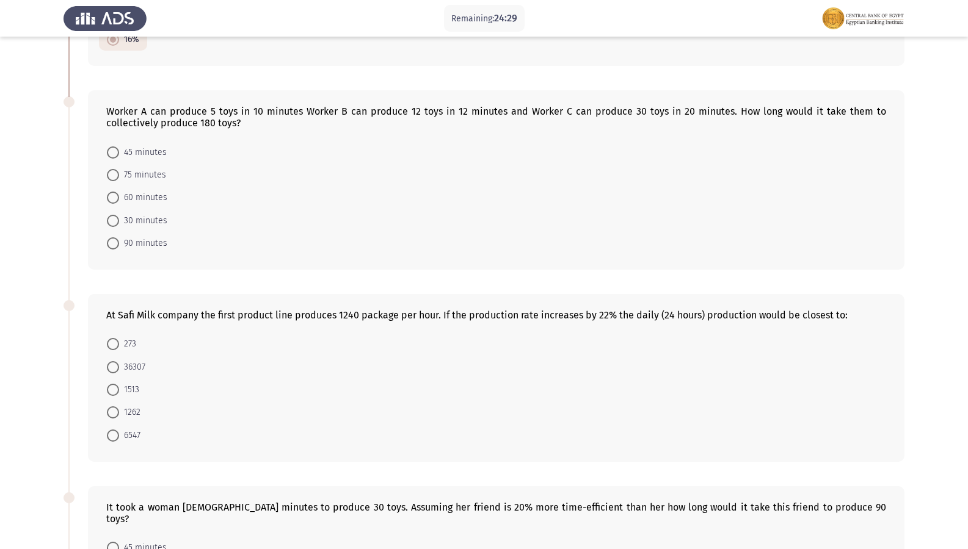
scroll to position [183, 0]
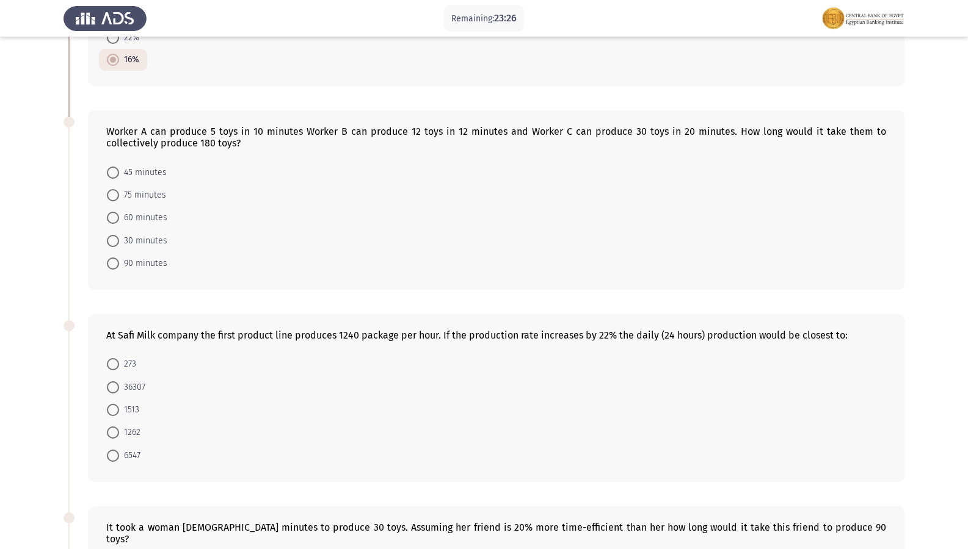
click at [118, 222] on span at bounding box center [113, 218] width 12 height 12
click at [118, 222] on input "60 minutes" at bounding box center [113, 218] width 12 height 12
radio input "true"
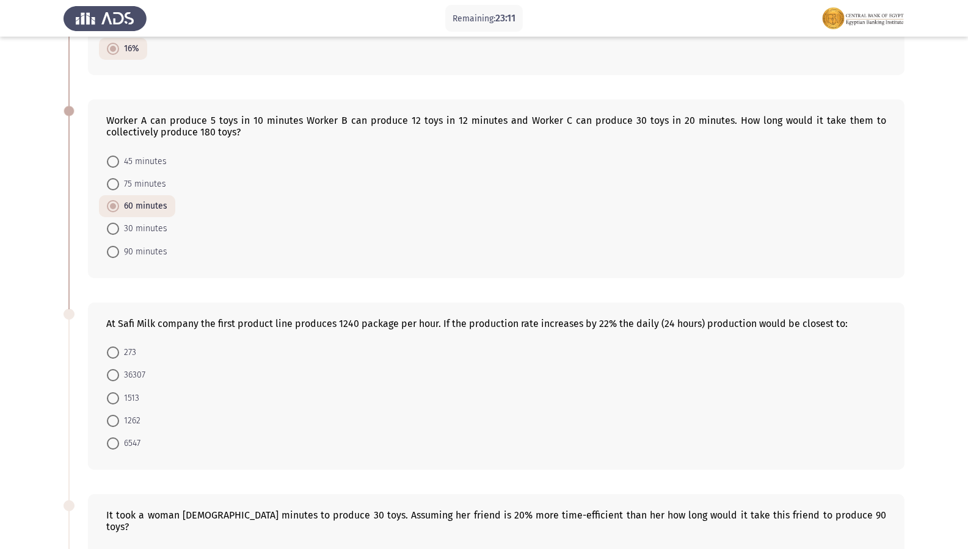
scroll to position [255, 0]
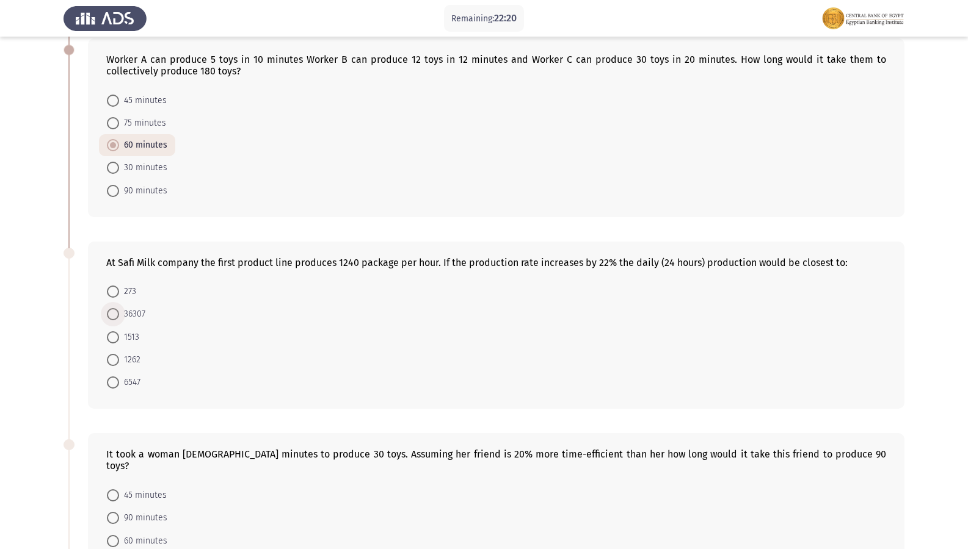
click at [117, 314] on span at bounding box center [113, 314] width 12 height 12
click at [117, 314] on input "36307" at bounding box center [113, 314] width 12 height 12
radio input "true"
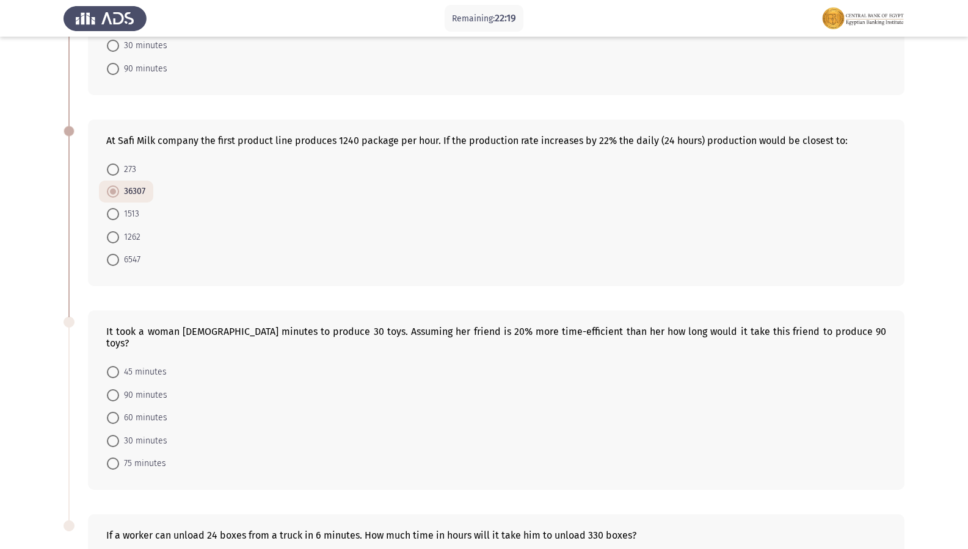
scroll to position [560, 0]
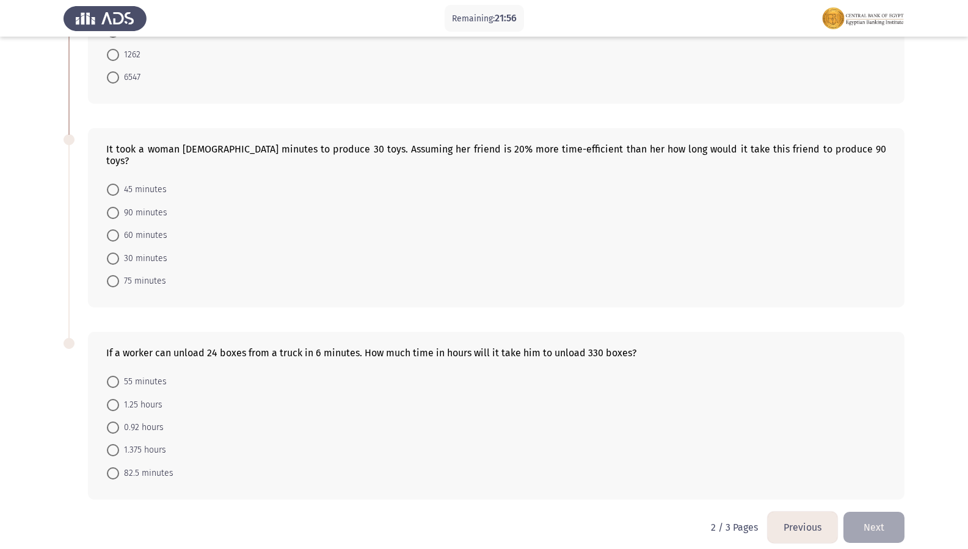
click at [130, 228] on span "60 minutes" at bounding box center [143, 235] width 48 height 15
click at [119, 230] on input "60 minutes" at bounding box center [113, 236] width 12 height 12
radio input "true"
click at [120, 377] on span "55 minutes" at bounding box center [143, 382] width 48 height 15
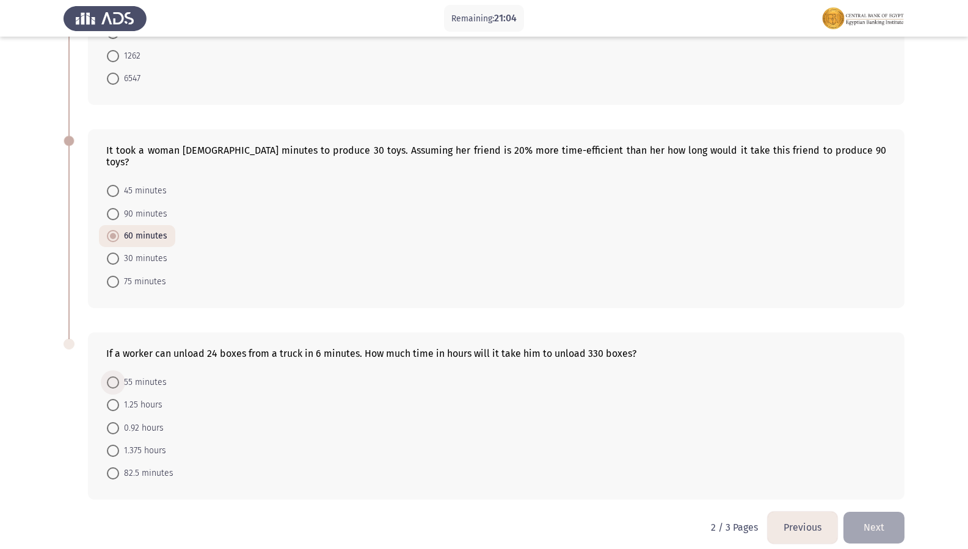
click at [119, 377] on input "55 minutes" at bounding box center [113, 383] width 12 height 12
radio input "true"
click at [875, 472] on button "Next" at bounding box center [873, 527] width 61 height 31
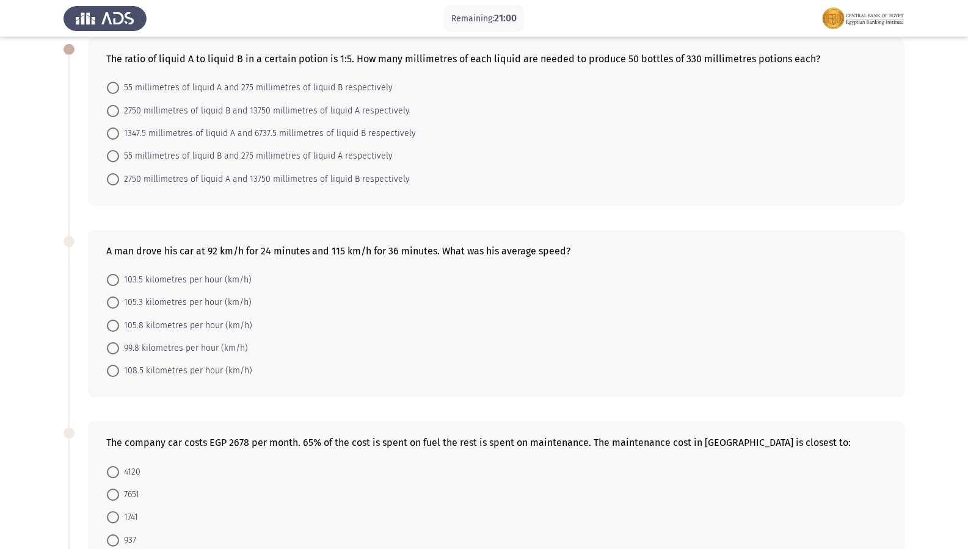
scroll to position [4, 0]
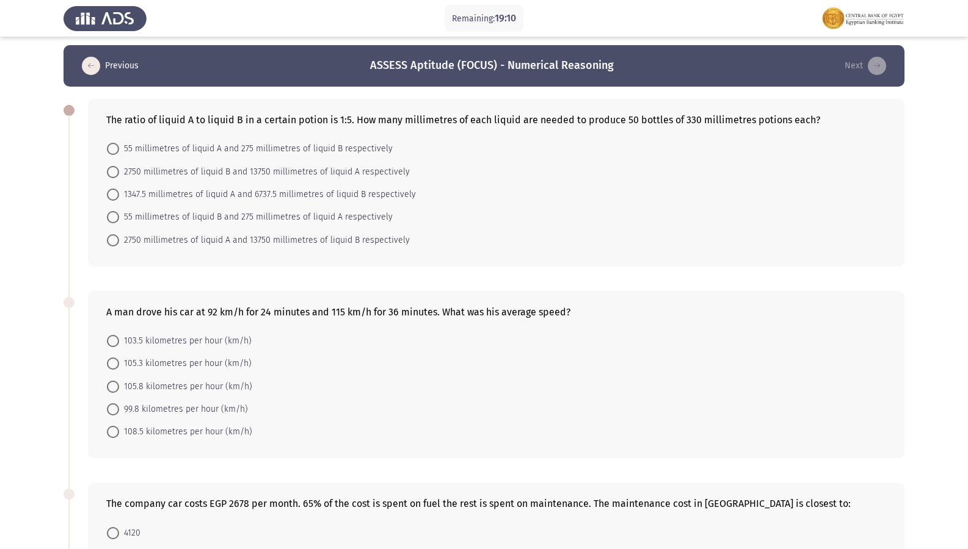
click at [107, 146] on span at bounding box center [113, 149] width 12 height 12
click at [107, 146] on input "55 millimetres of liquid A and 275 millimetres of liquid B respectively" at bounding box center [113, 149] width 12 height 12
radio input "true"
click at [291, 237] on span "2750 millimetres of liquid A and 13750 millimetres of liquid B respectively" at bounding box center [264, 239] width 291 height 15
click at [119, 237] on input "2750 millimetres of liquid A and 13750 millimetres of liquid B respectively" at bounding box center [113, 239] width 12 height 12
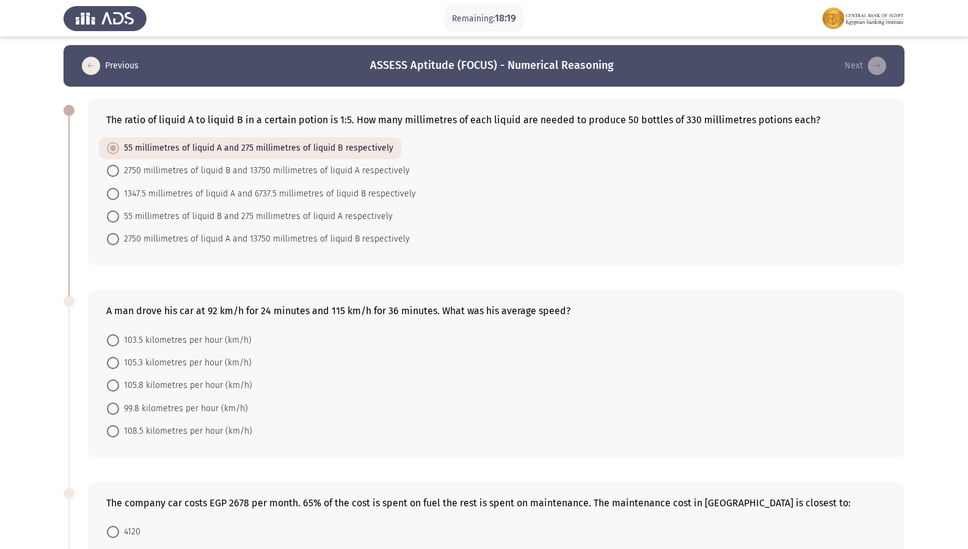
radio input "true"
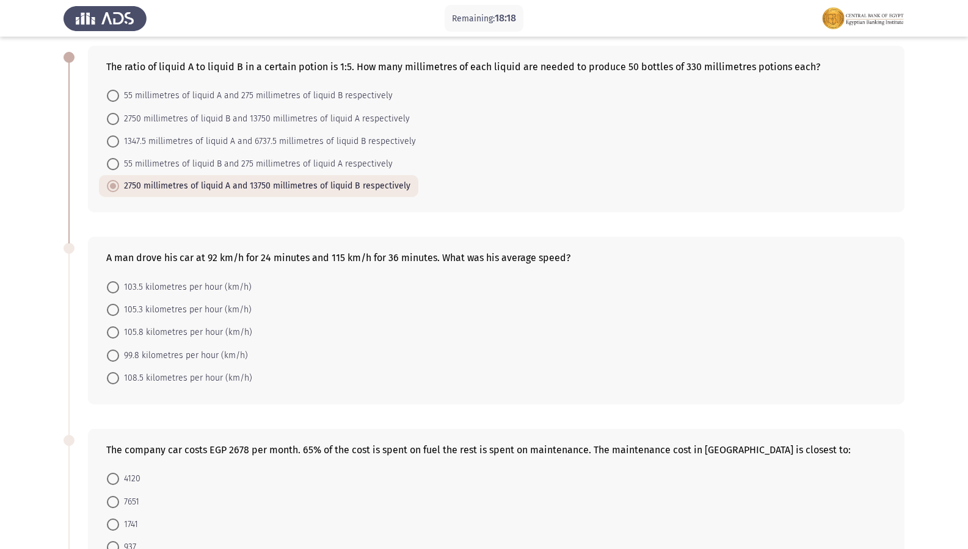
scroll to position [126, 0]
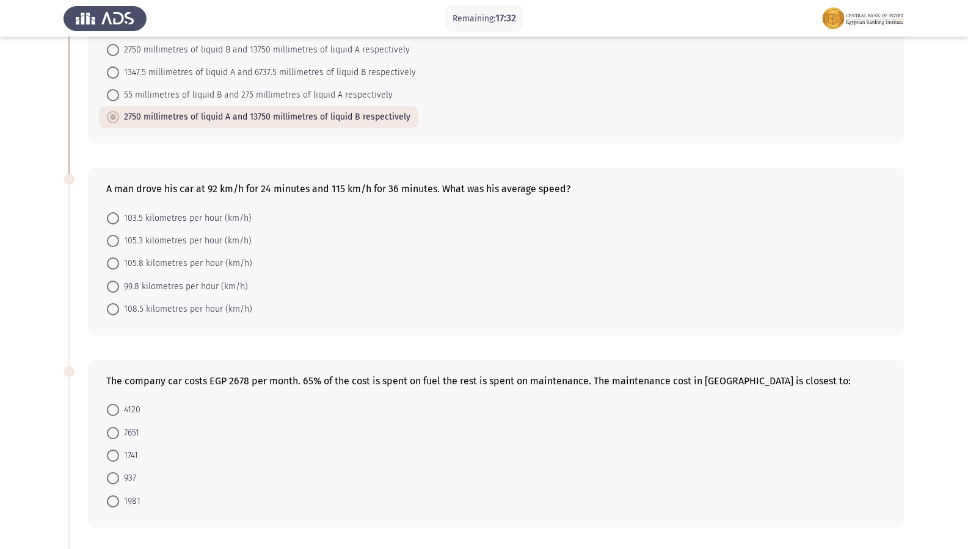
click at [173, 221] on span "103.5 kilometres per hour (km/h)" at bounding box center [185, 218] width 132 height 15
click at [119, 221] on input "103.5 kilometres per hour (km/h)" at bounding box center [113, 218] width 12 height 12
radio input "true"
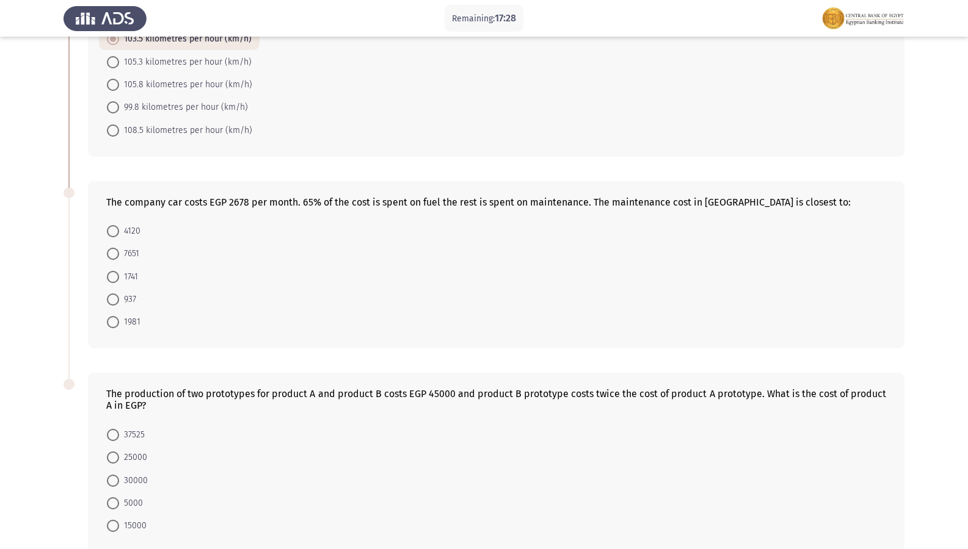
scroll to position [309, 0]
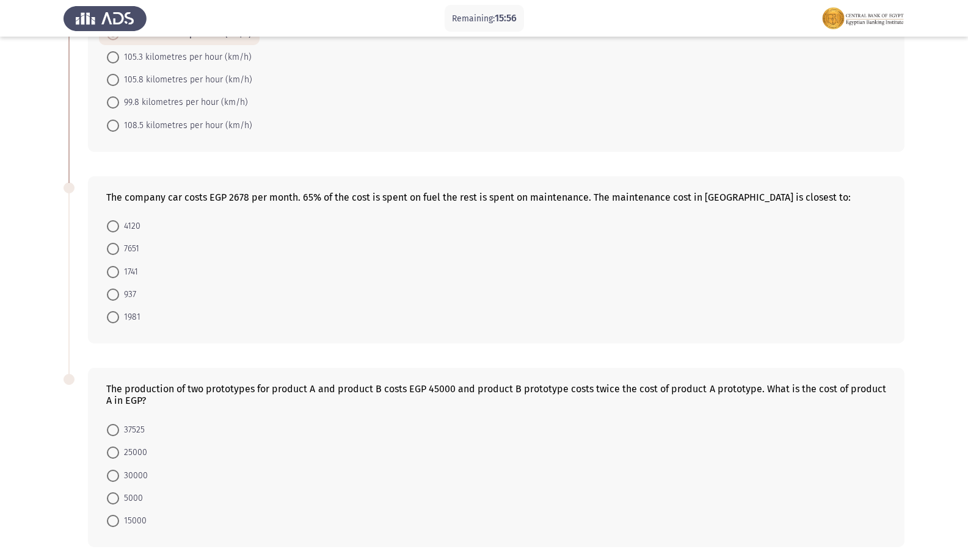
click at [132, 294] on span "937" at bounding box center [127, 295] width 17 height 15
click at [119, 294] on input "937" at bounding box center [113, 295] width 12 height 12
radio input "true"
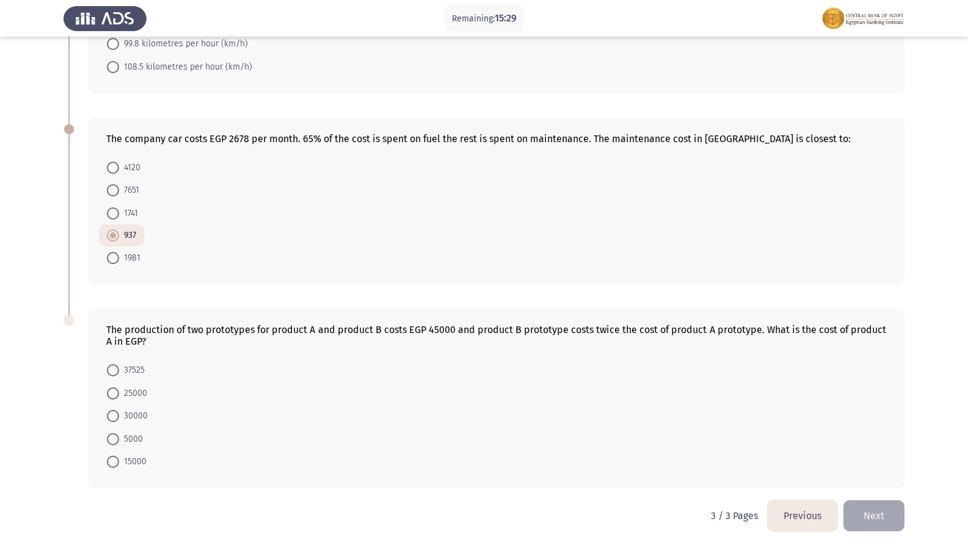
click at [121, 463] on span "15000" at bounding box center [132, 462] width 27 height 15
click at [119, 463] on input "15000" at bounding box center [113, 462] width 12 height 12
radio input "true"
click at [886, 472] on button "Next" at bounding box center [873, 516] width 61 height 31
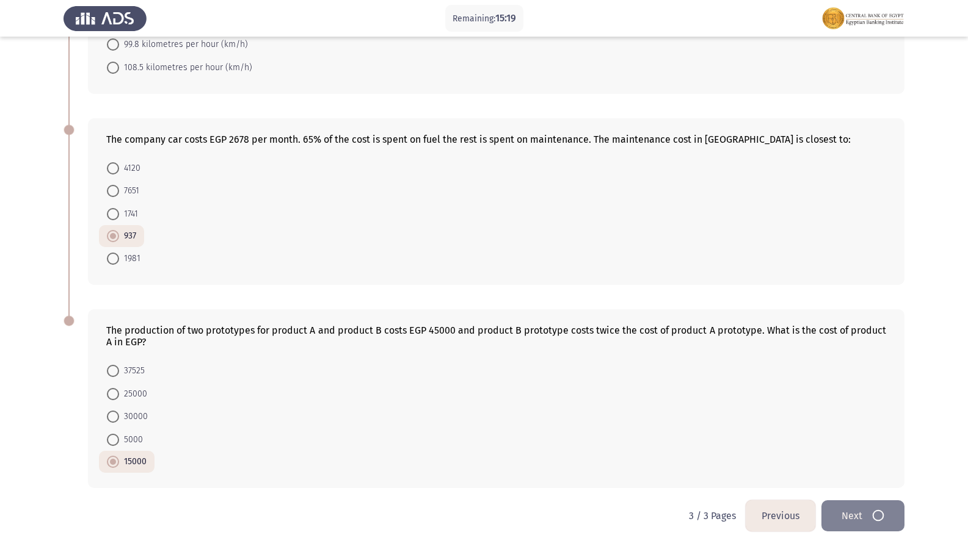
scroll to position [0, 0]
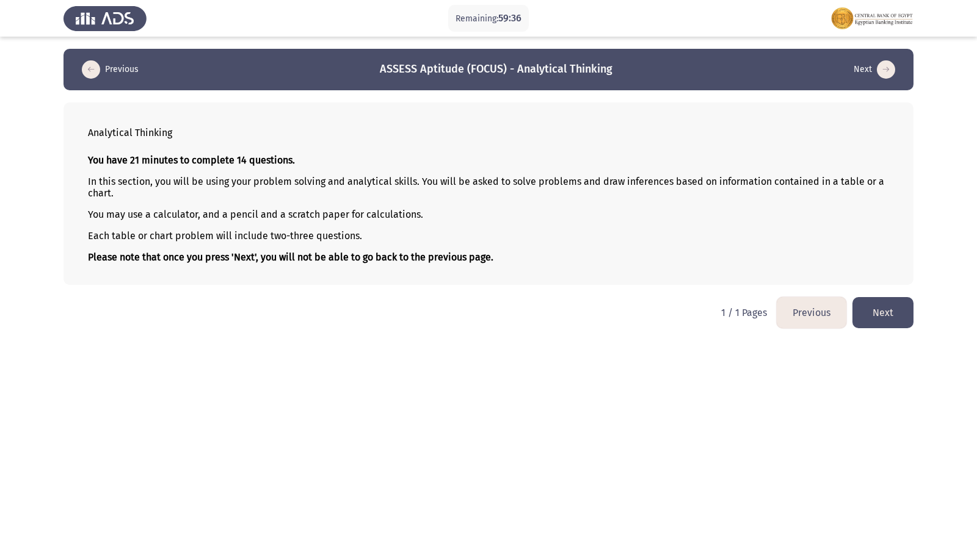
click at [896, 308] on button "Next" at bounding box center [882, 312] width 61 height 31
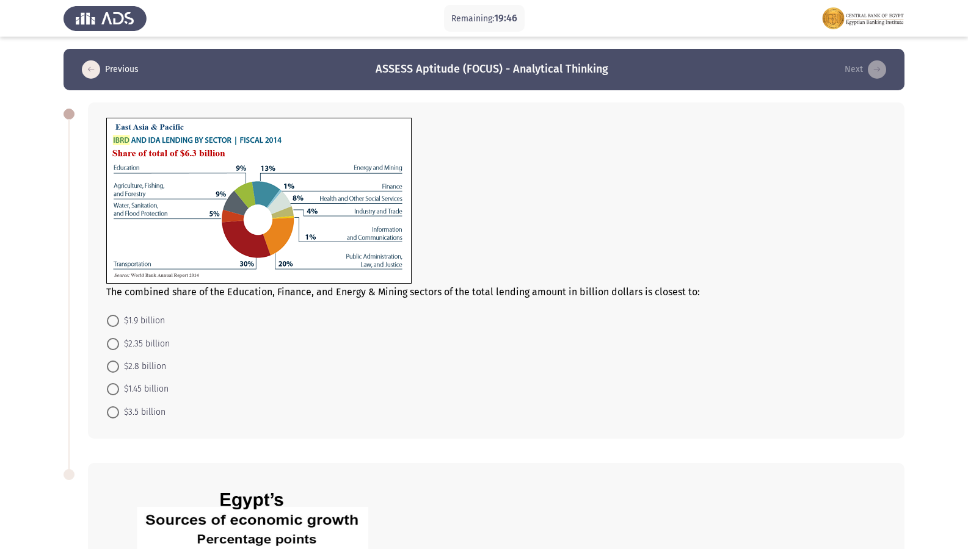
click at [124, 397] on span "$1.45 billion" at bounding box center [143, 389] width 49 height 15
click at [119, 396] on input "$1.45 billion" at bounding box center [113, 389] width 12 height 12
radio input "true"
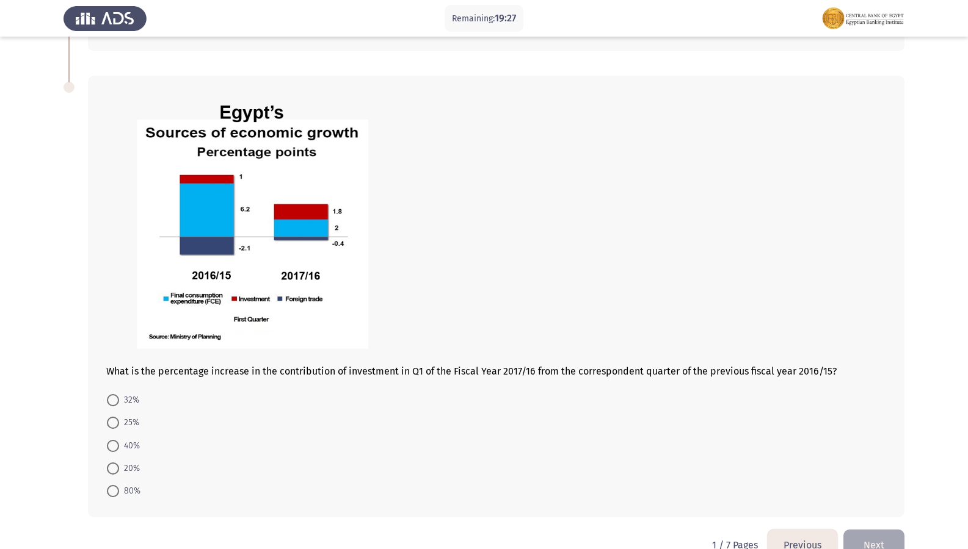
scroll to position [416, 0]
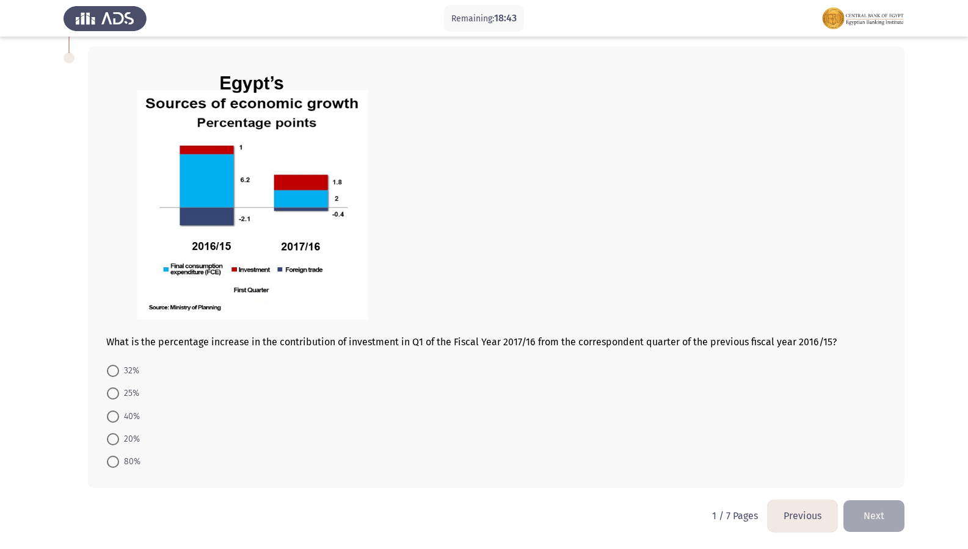
click at [128, 459] on span "80%" at bounding box center [129, 462] width 21 height 15
click at [119, 459] on input "80%" at bounding box center [113, 462] width 12 height 12
radio input "true"
click at [874, 472] on button "Next" at bounding box center [873, 516] width 61 height 31
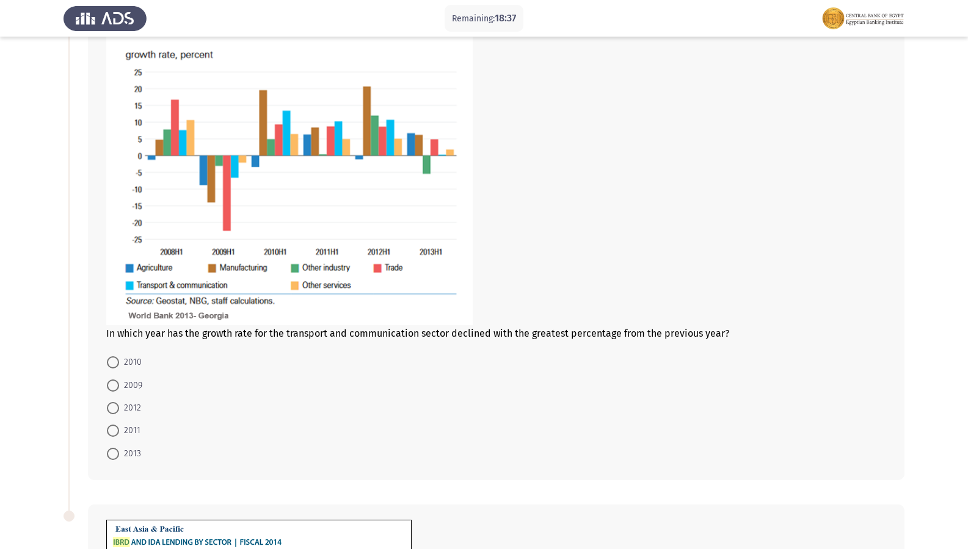
scroll to position [122, 0]
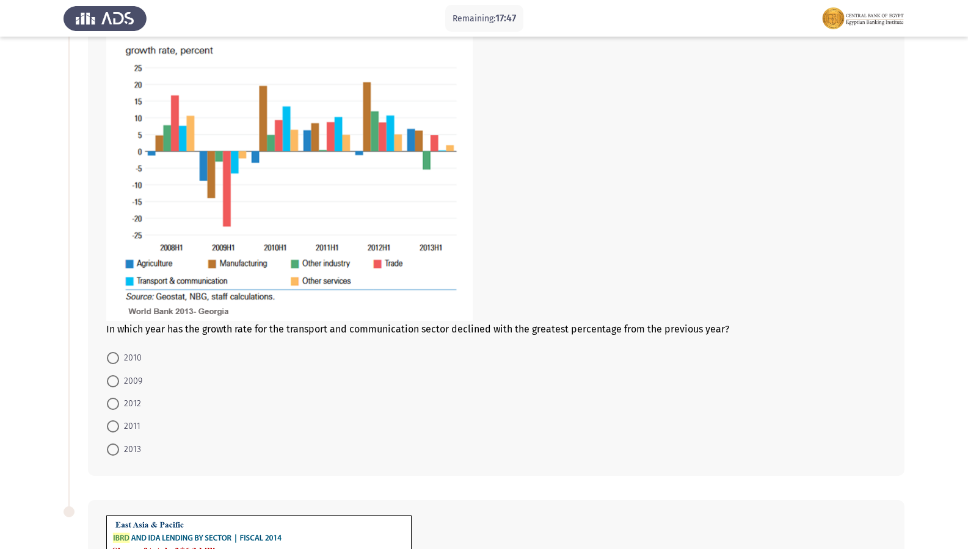
click at [107, 377] on span at bounding box center [113, 381] width 12 height 12
click at [107, 377] on input "2009" at bounding box center [113, 381] width 12 height 12
radio input "true"
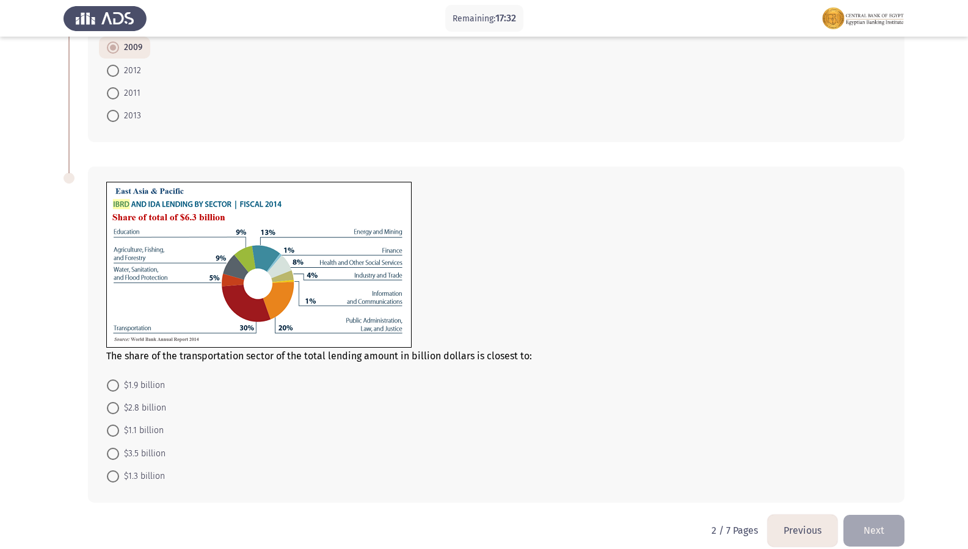
scroll to position [469, 0]
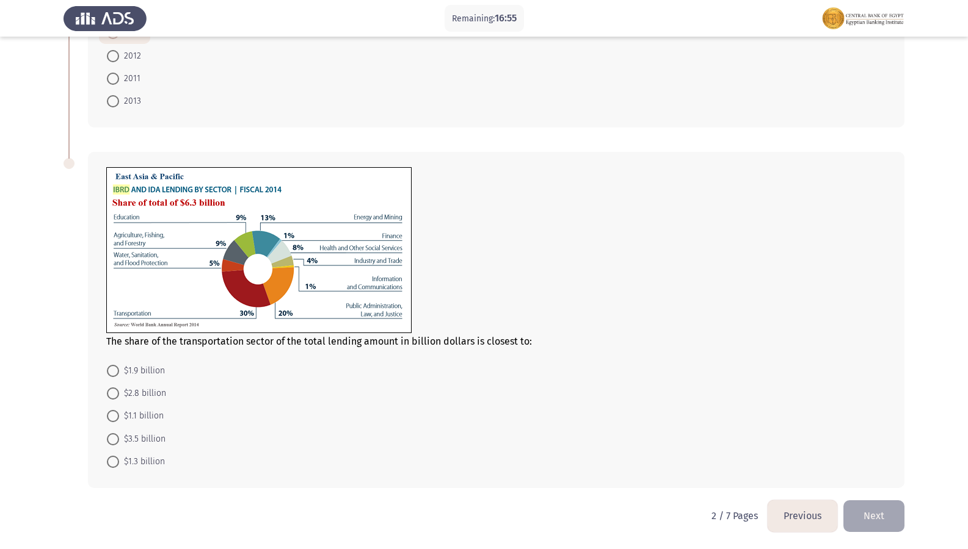
click at [147, 366] on span "$1.9 billion" at bounding box center [142, 371] width 46 height 15
click at [119, 366] on input "$1.9 billion" at bounding box center [113, 371] width 12 height 12
radio input "true"
click at [896, 472] on button "Next" at bounding box center [873, 516] width 61 height 31
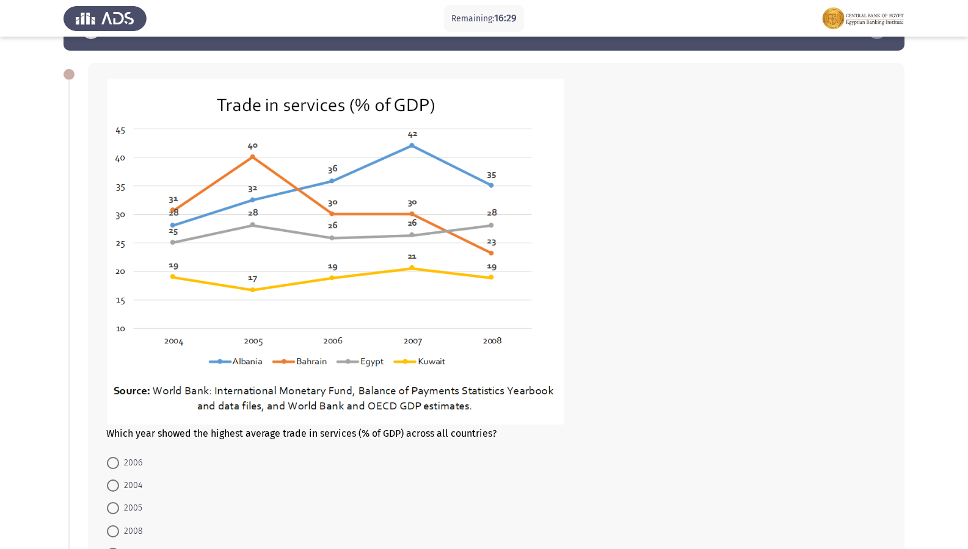
scroll to position [61, 0]
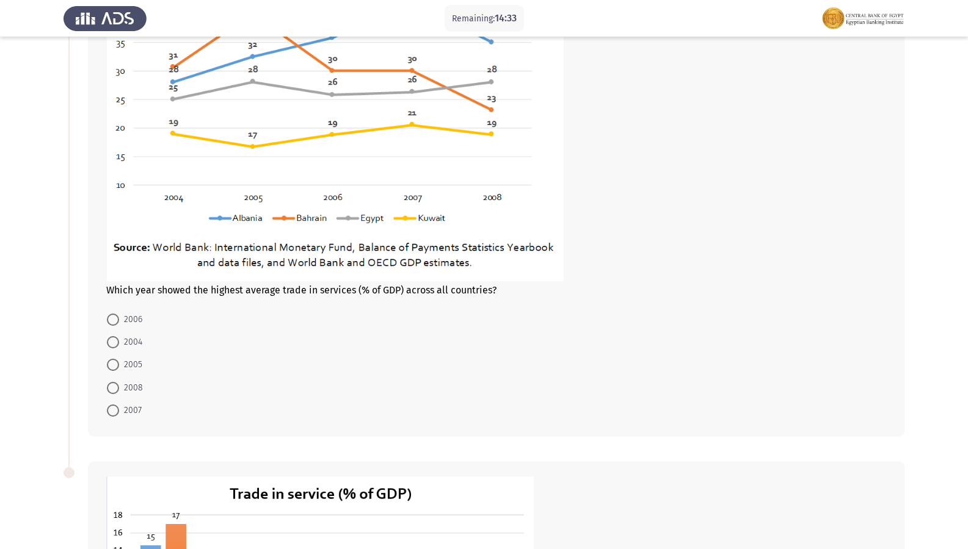
click at [105, 402] on mat-radio-button "2007" at bounding box center [124, 410] width 51 height 23
click at [108, 410] on span at bounding box center [113, 411] width 12 height 12
click at [108, 410] on input "2007" at bounding box center [113, 411] width 12 height 12
radio input "true"
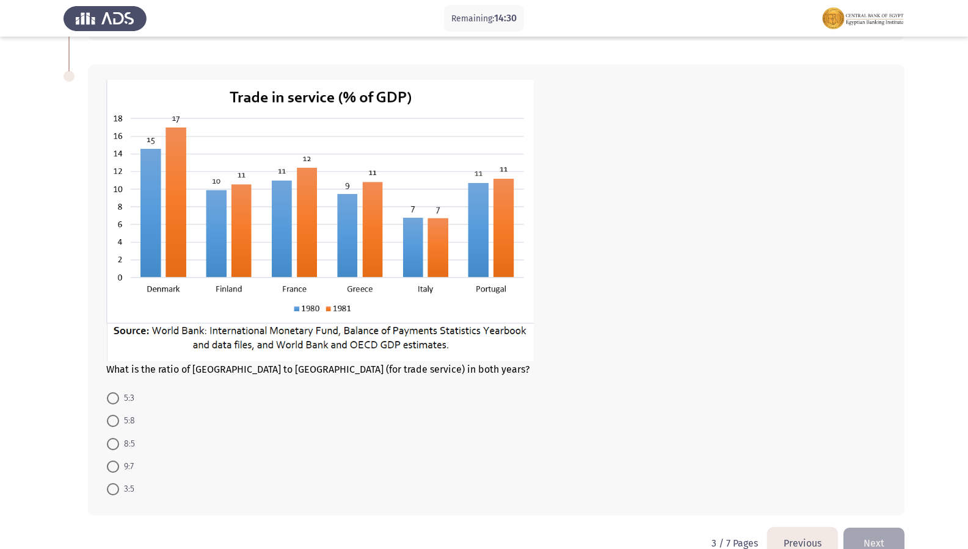
scroll to position [607, 0]
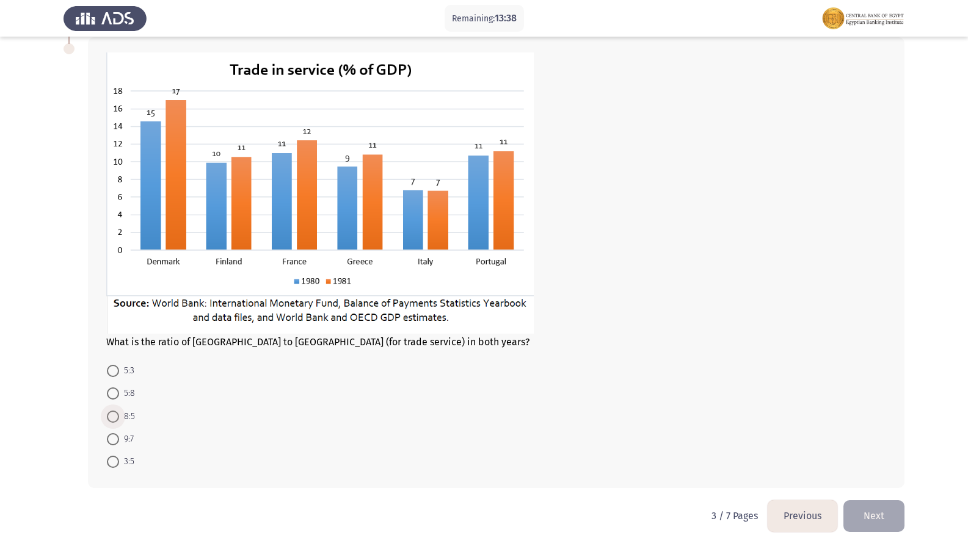
click at [122, 414] on span "8:5" at bounding box center [127, 417] width 16 height 15
click at [119, 414] on input "8:5" at bounding box center [113, 417] width 12 height 12
radio input "true"
click at [893, 472] on button "Next" at bounding box center [873, 516] width 61 height 31
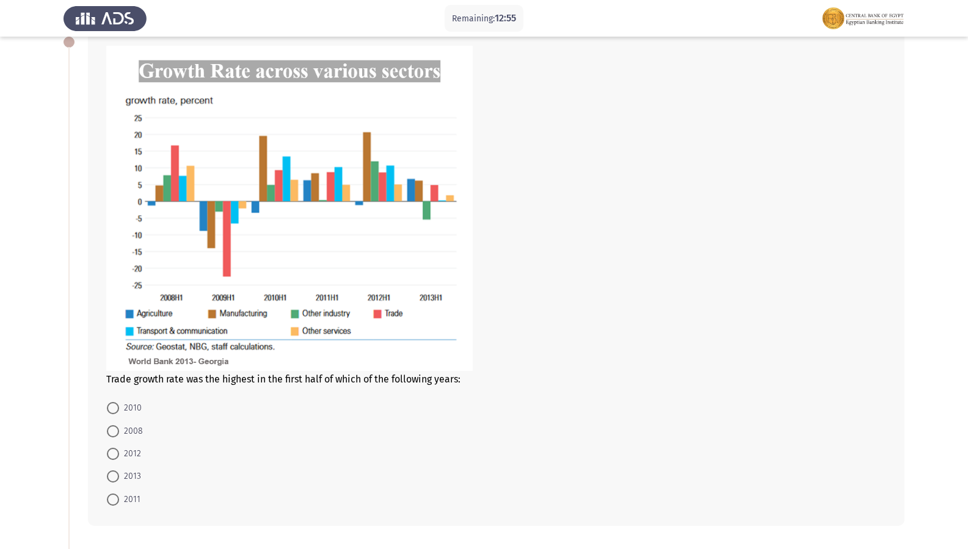
scroll to position [93, 0]
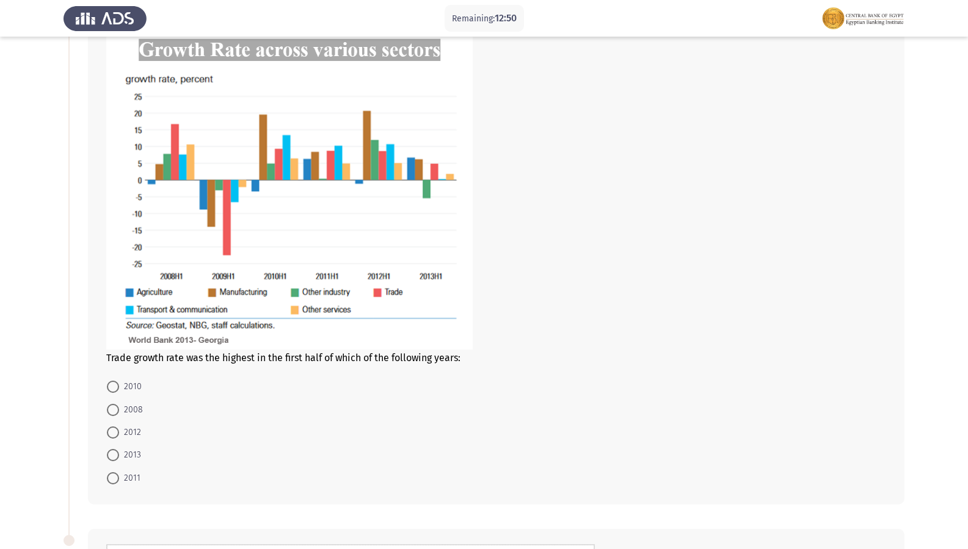
click at [113, 411] on span at bounding box center [113, 410] width 12 height 12
click at [113, 411] on input "2008" at bounding box center [113, 410] width 12 height 12
radio input "true"
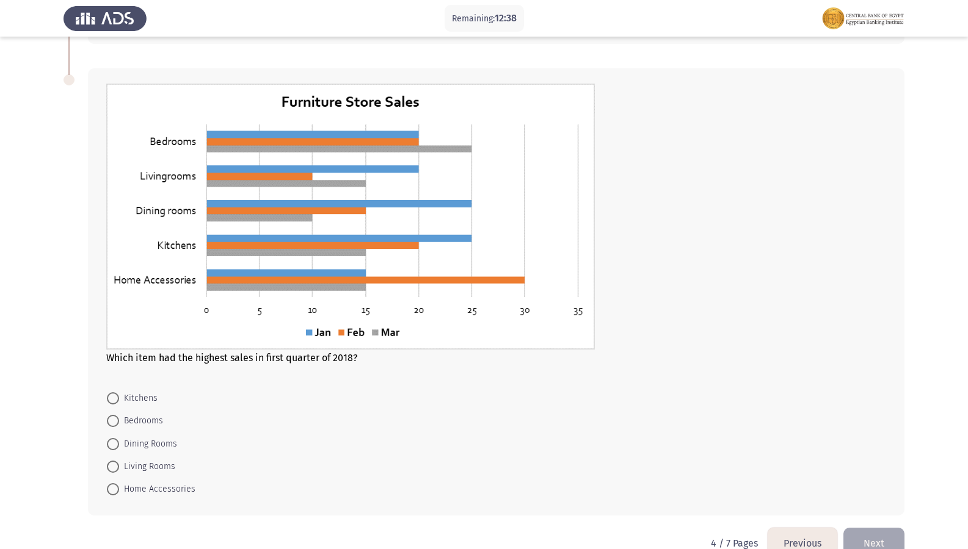
scroll to position [581, 0]
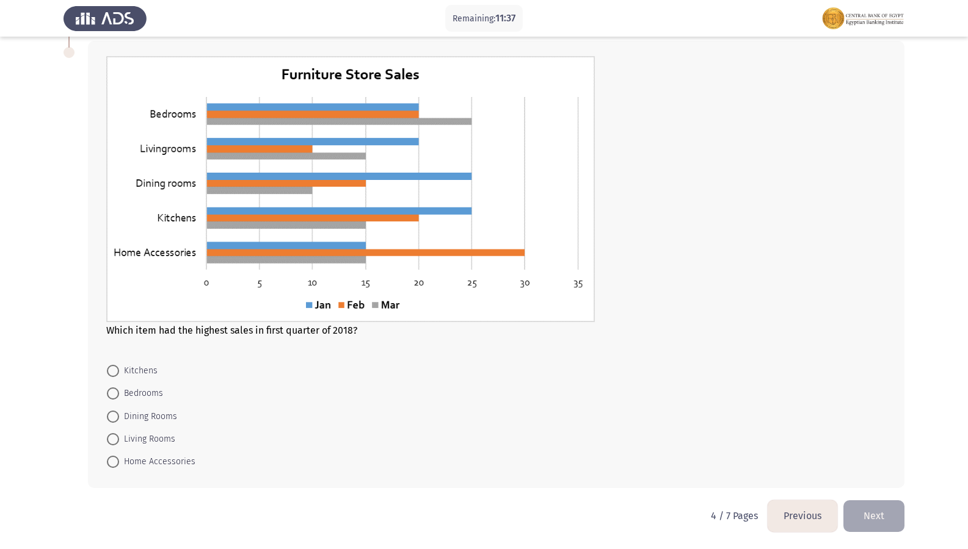
click at [136, 383] on mat-radio-button "Bedrooms" at bounding box center [135, 393] width 72 height 23
click at [140, 390] on span "Bedrooms" at bounding box center [141, 393] width 44 height 15
click at [119, 390] on input "Bedrooms" at bounding box center [113, 394] width 12 height 12
radio input "true"
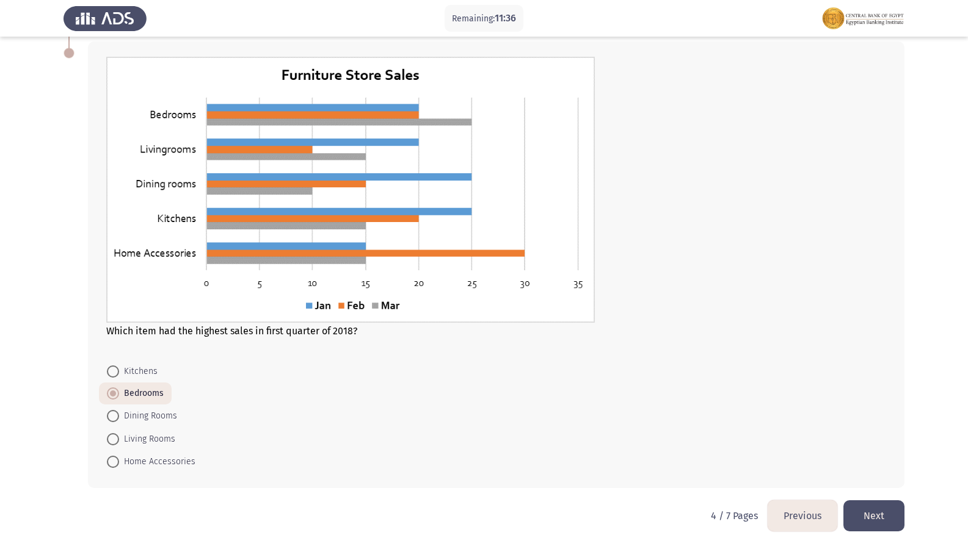
click at [863, 472] on button "Next" at bounding box center [873, 516] width 61 height 31
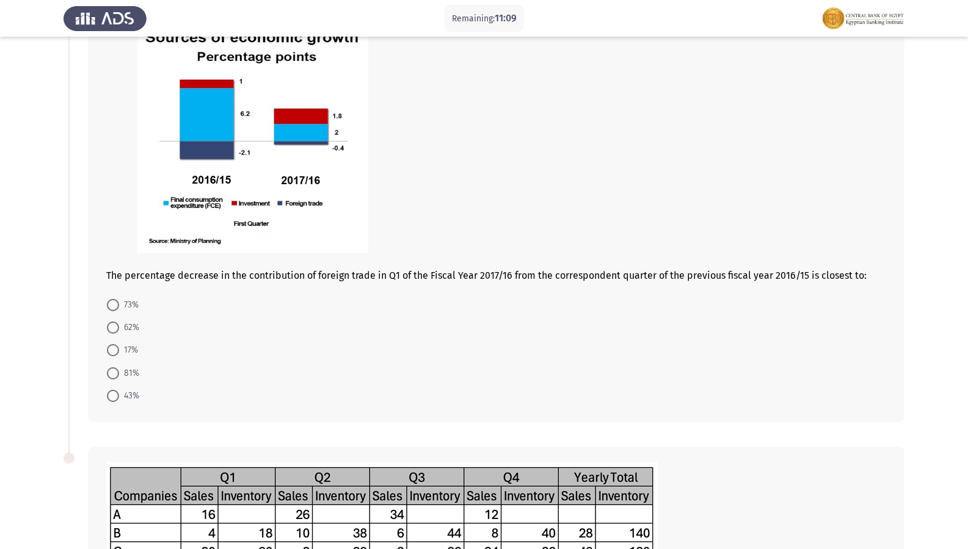
scroll to position [61, 0]
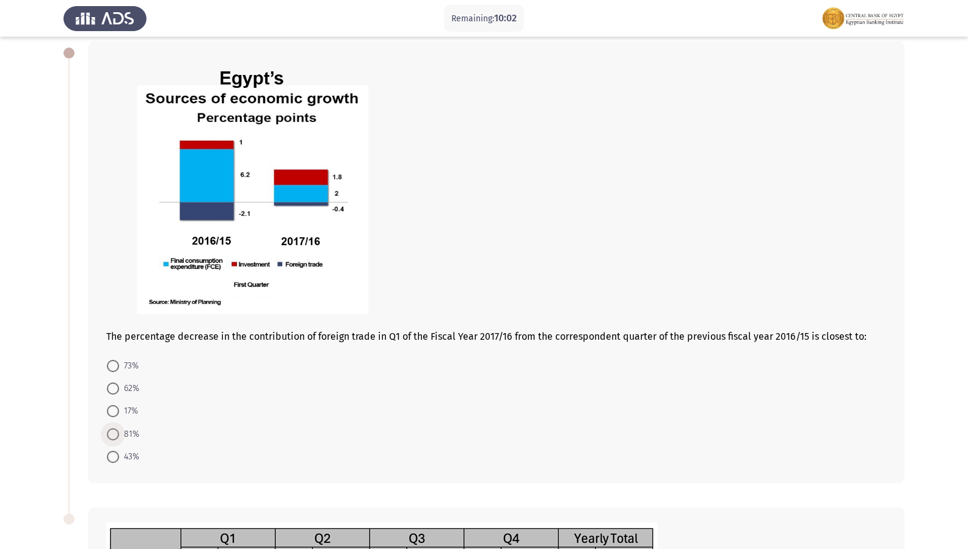
click at [117, 432] on span at bounding box center [113, 435] width 12 height 12
click at [117, 432] on input "81%" at bounding box center [113, 435] width 12 height 12
radio input "true"
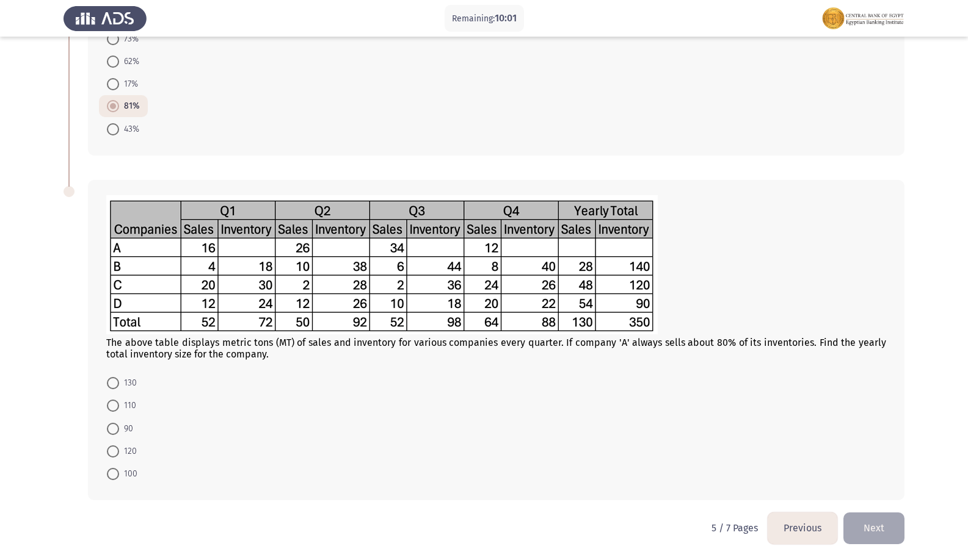
scroll to position [400, 0]
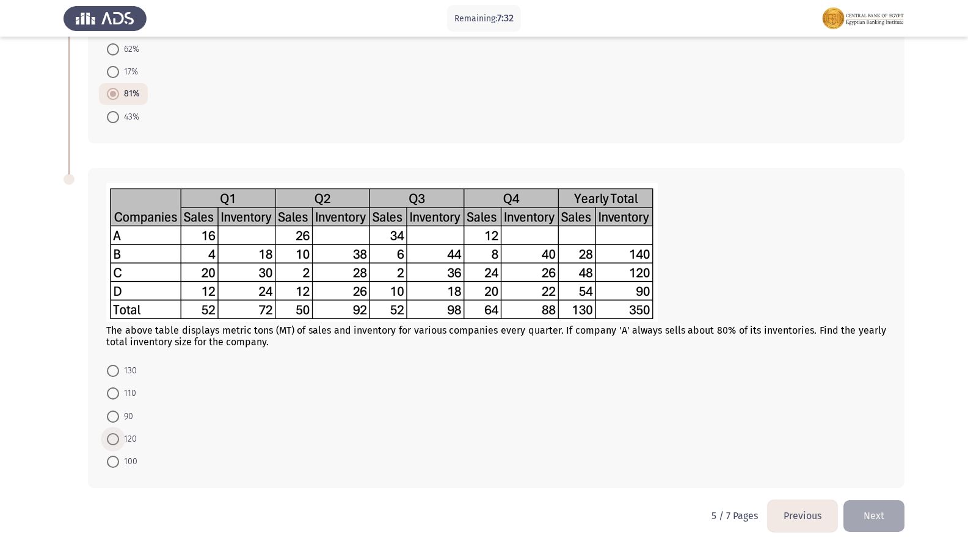
click at [120, 443] on span "120" at bounding box center [128, 439] width 18 height 15
click at [119, 443] on input "120" at bounding box center [113, 439] width 12 height 12
radio input "true"
click at [897, 472] on button "Next" at bounding box center [873, 516] width 61 height 31
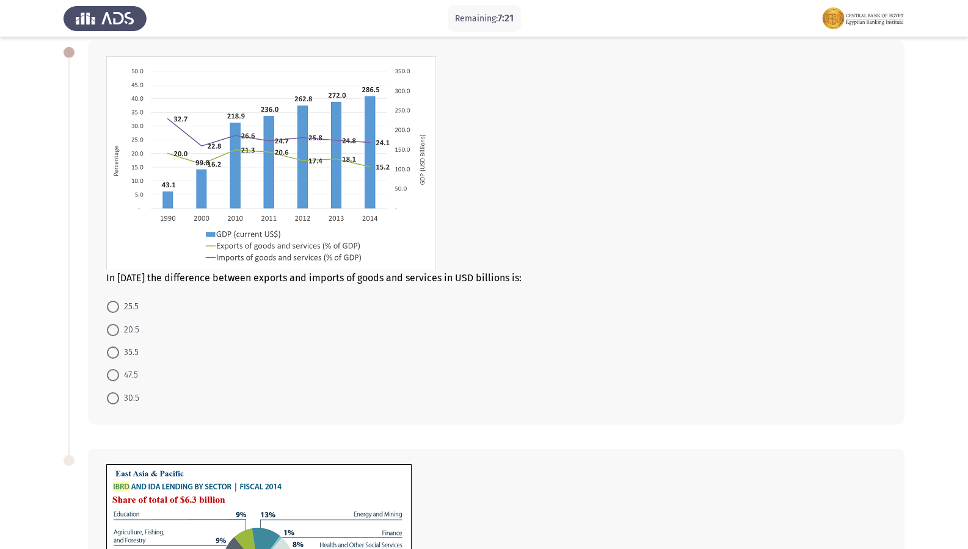
scroll to position [61, 0]
click at [123, 310] on span "25.5" at bounding box center [129, 307] width 20 height 15
click at [119, 310] on input "25.5" at bounding box center [113, 308] width 12 height 12
radio input "true"
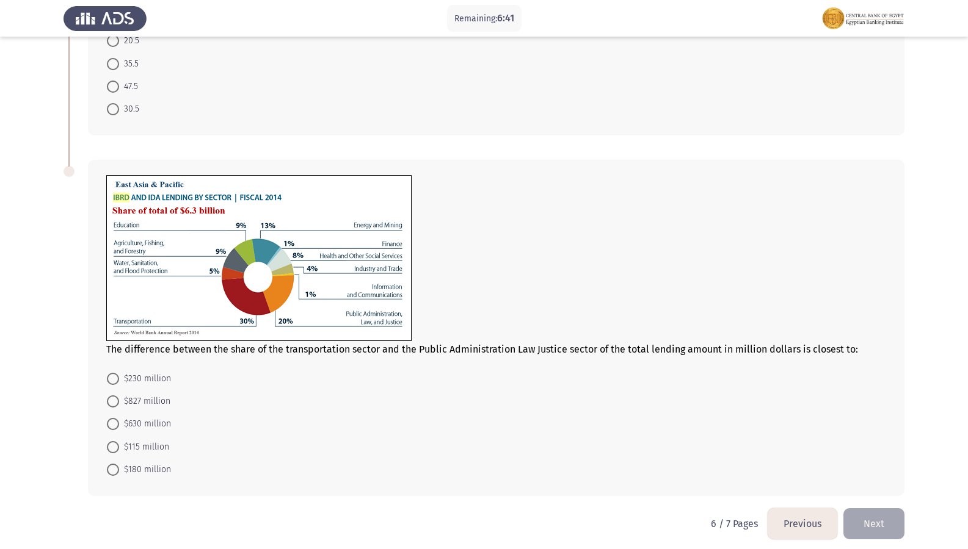
scroll to position [358, 0]
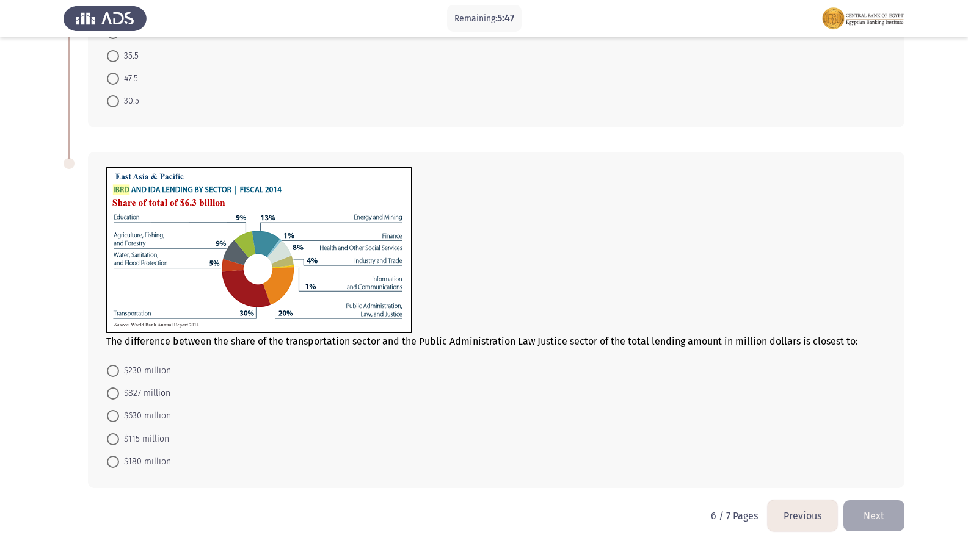
click at [155, 416] on span "$630 million" at bounding box center [145, 416] width 52 height 15
click at [119, 416] on input "$630 million" at bounding box center [113, 416] width 12 height 12
radio input "true"
click at [867, 472] on button "Next" at bounding box center [873, 516] width 61 height 31
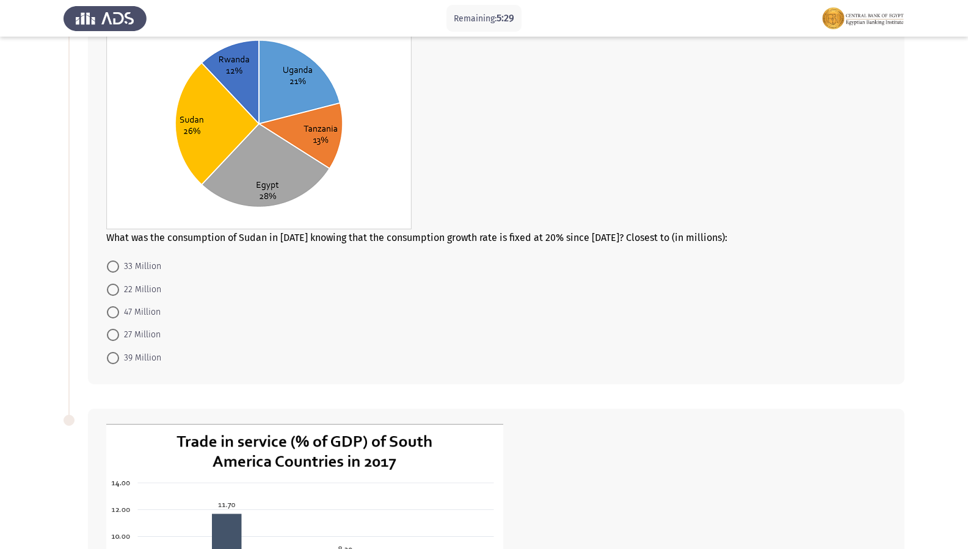
scroll to position [61, 0]
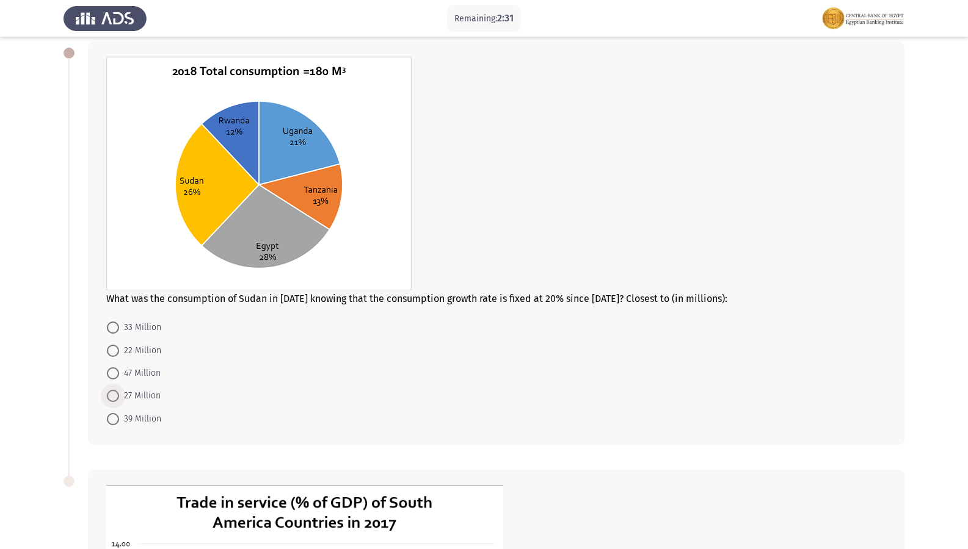
click at [152, 395] on span "27 Million" at bounding box center [140, 396] width 42 height 15
click at [119, 395] on input "27 Million" at bounding box center [113, 396] width 12 height 12
radio input "true"
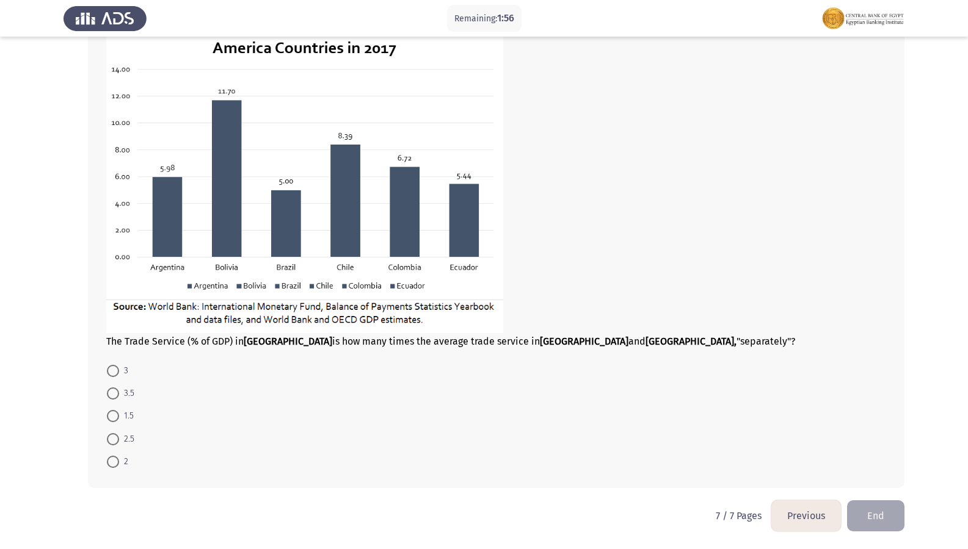
scroll to position [474, 0]
click at [107, 458] on span at bounding box center [113, 462] width 12 height 12
click at [107, 458] on input "2" at bounding box center [113, 462] width 12 height 12
radio input "true"
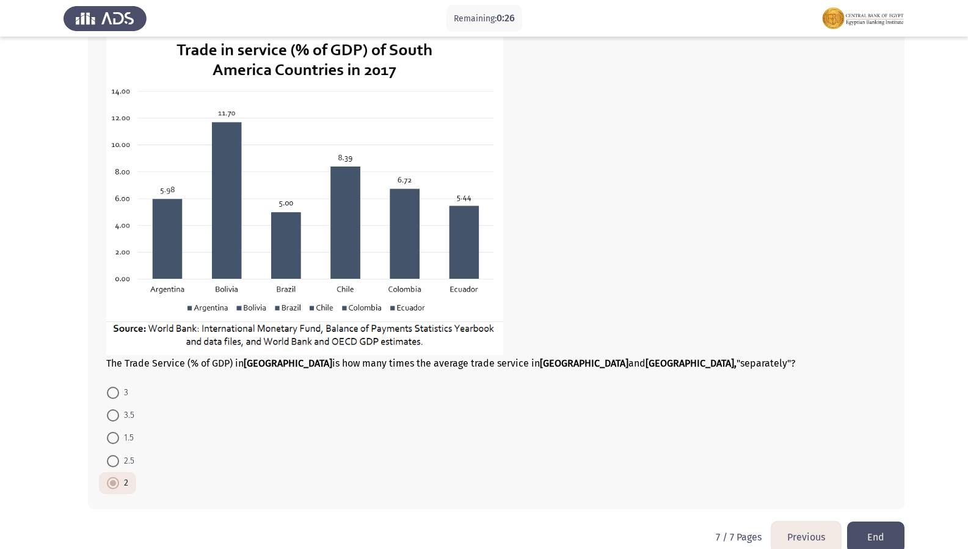
scroll to position [534, 0]
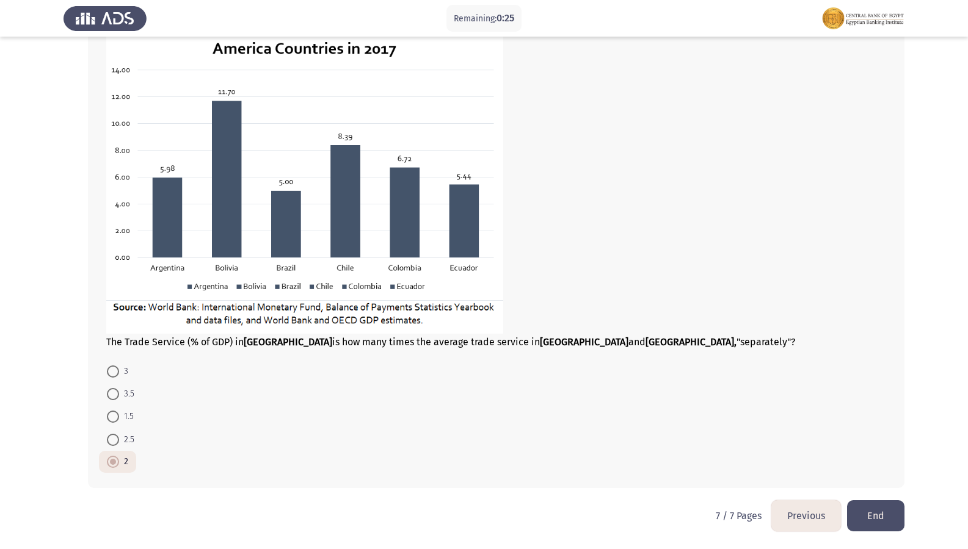
click at [869, 472] on button "End" at bounding box center [875, 516] width 57 height 31
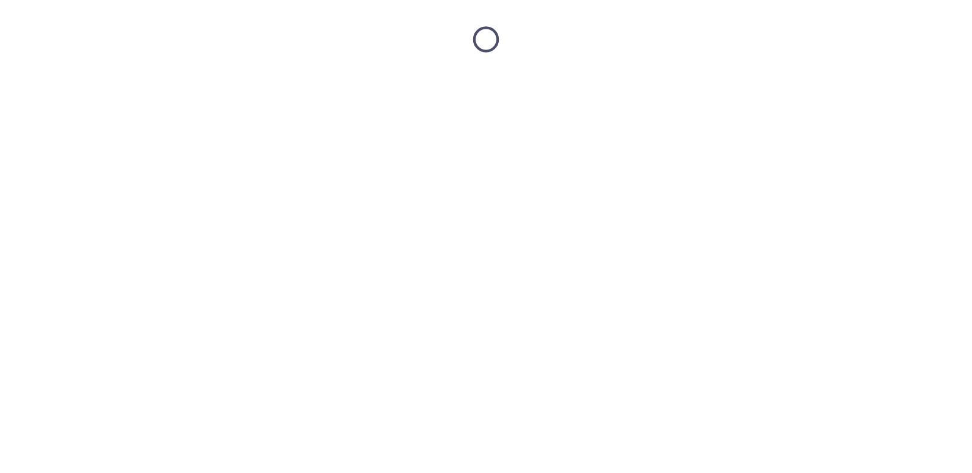
scroll to position [0, 0]
